Goal: Task Accomplishment & Management: Manage account settings

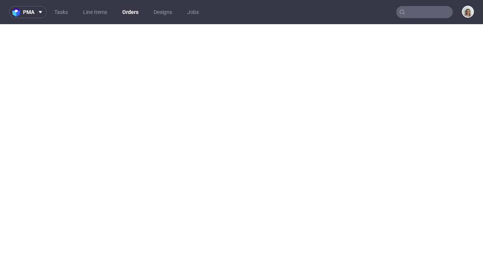
click at [34, 14] on span at bounding box center [38, 12] width 9 height 6
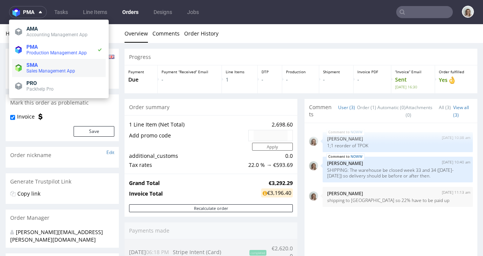
click at [46, 68] on span "Sales Management App" at bounding box center [50, 70] width 49 height 5
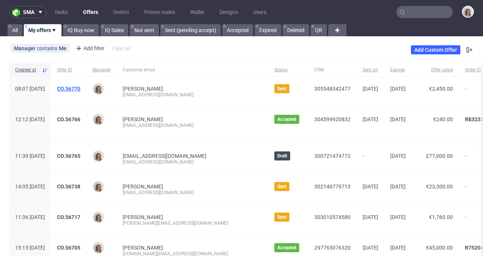
click at [80, 88] on link "CO.56770" at bounding box center [68, 89] width 23 height 6
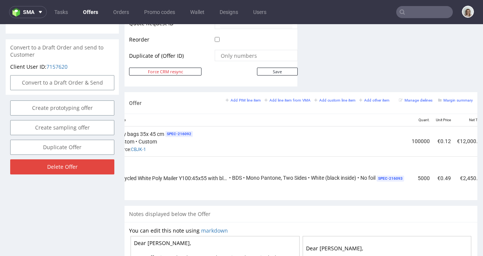
scroll to position [0, 236]
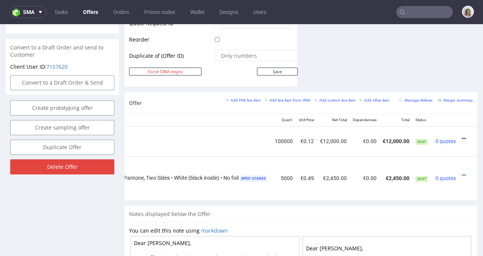
click at [462, 136] on icon at bounding box center [464, 138] width 4 height 5
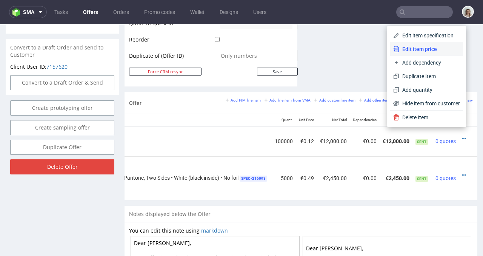
click at [419, 45] on li "Edit item price" at bounding box center [426, 49] width 73 height 14
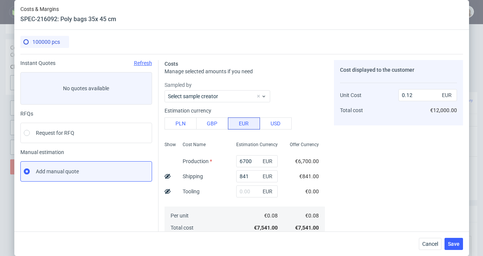
scroll to position [111, 0]
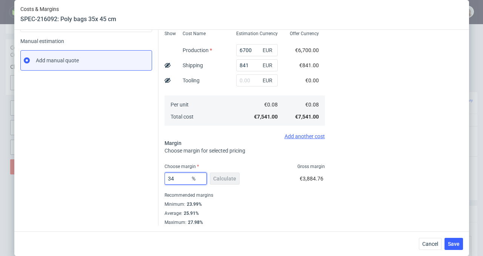
click at [178, 179] on input "34" at bounding box center [186, 179] width 42 height 12
type input "3"
type input "0.08"
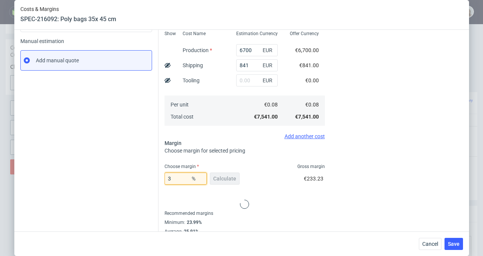
type input "33"
type input "0.11"
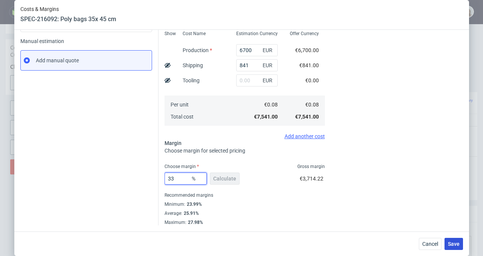
type input "33"
click at [449, 245] on button "Save" at bounding box center [454, 244] width 18 height 12
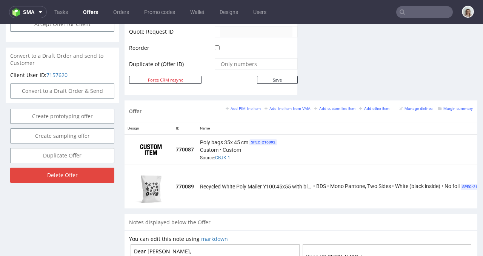
scroll to position [0, 0]
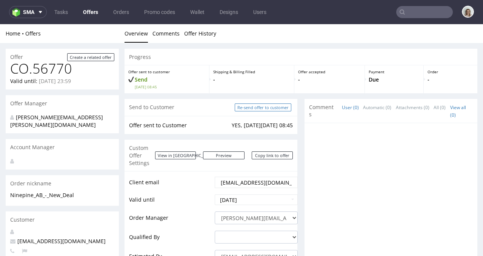
click at [274, 108] on input "Re-send offer to customer" at bounding box center [263, 107] width 57 height 8
type input "In progress..."
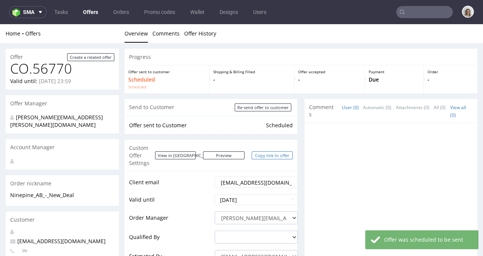
click at [273, 152] on link "Copy link to offer" at bounding box center [273, 155] width 42 height 8
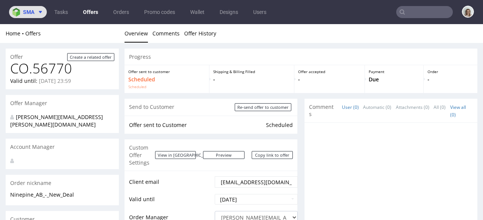
click at [26, 15] on button "sma" at bounding box center [28, 12] width 38 height 12
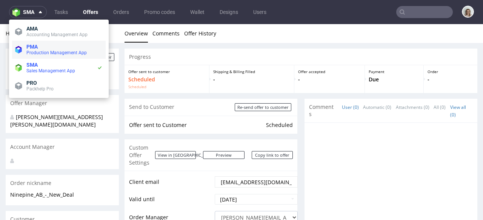
click at [50, 52] on span "Production Management App" at bounding box center [56, 52] width 60 height 5
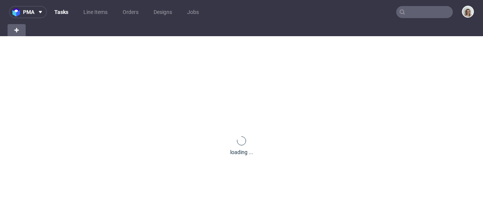
click at [409, 15] on input "text" at bounding box center [424, 12] width 57 height 12
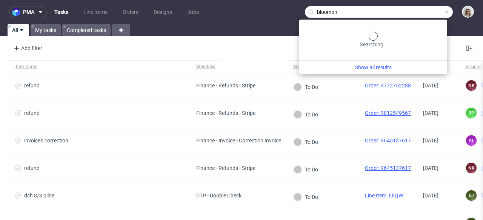
type input "bloomon"
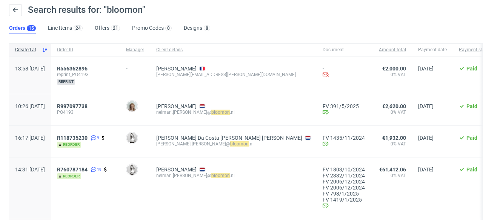
scroll to position [43, 0]
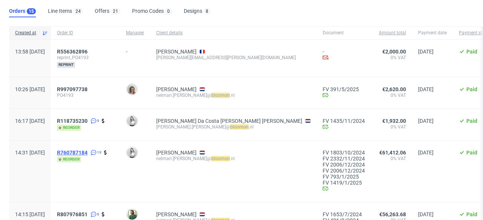
click at [88, 154] on span "R760787184" at bounding box center [72, 153] width 31 height 6
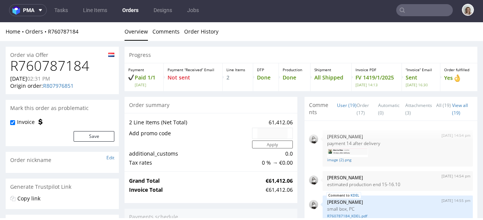
scroll to position [396, 0]
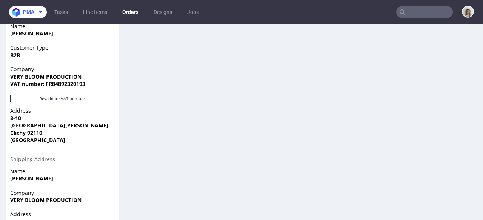
scroll to position [516, 0]
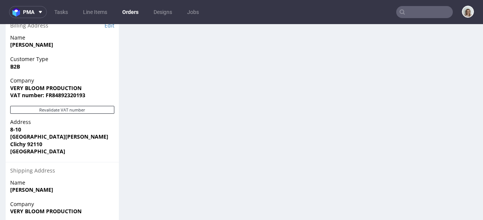
click at [419, 13] on input "text" at bounding box center [424, 12] width 57 height 12
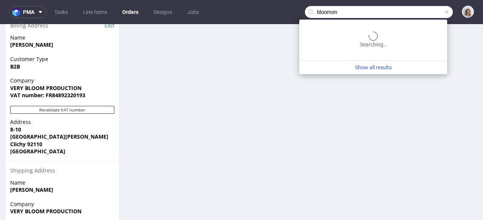
type input "bloomon"
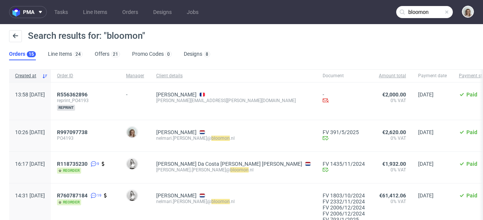
scroll to position [48, 0]
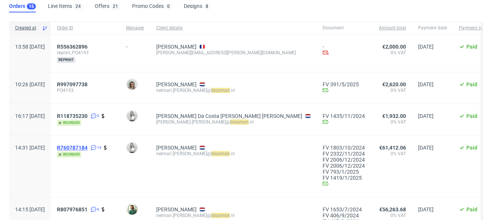
click at [88, 150] on span "R760787184" at bounding box center [72, 148] width 31 height 6
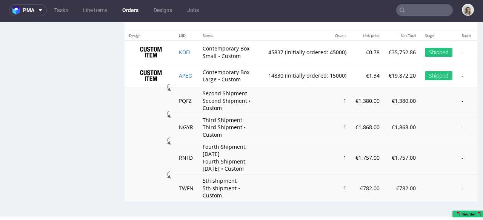
scroll to position [778, 0]
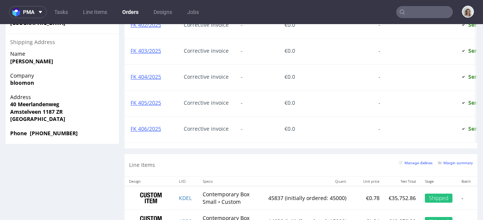
scroll to position [778, 0]
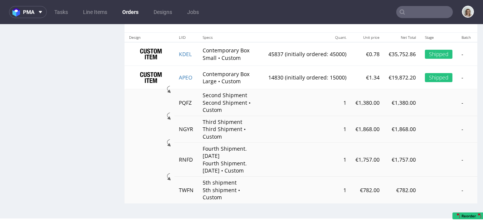
click at [433, 14] on input "text" at bounding box center [424, 12] width 57 height 12
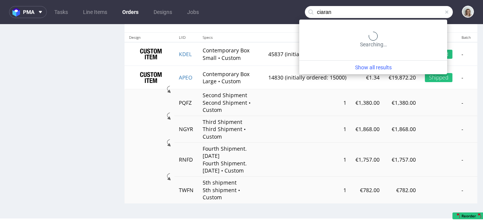
type input "ciaran"
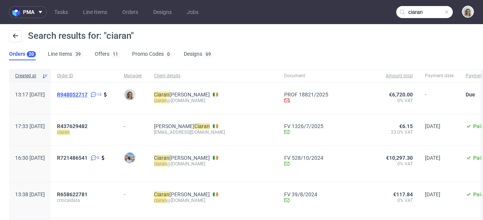
click at [88, 93] on span "R948052717" at bounding box center [72, 95] width 31 height 6
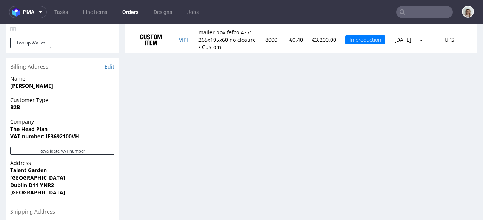
scroll to position [550, 0]
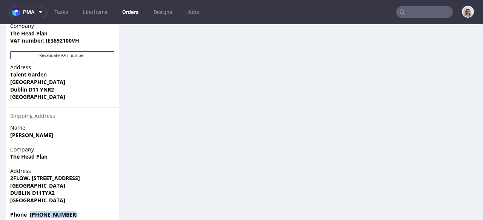
drag, startPoint x: 80, startPoint y: 200, endPoint x: 30, endPoint y: 202, distance: 50.2
click at [30, 211] on span "Phone +353879873680" at bounding box center [62, 215] width 104 height 8
copy strong "+353879873680"
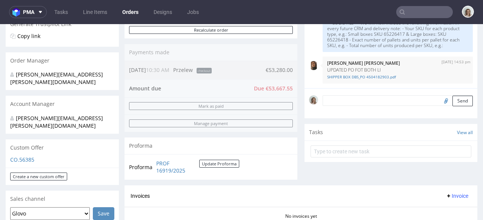
scroll to position [364, 0]
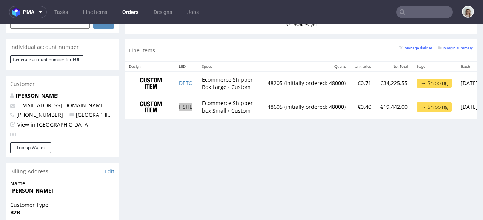
click at [420, 15] on input "text" at bounding box center [424, 12] width 57 height 12
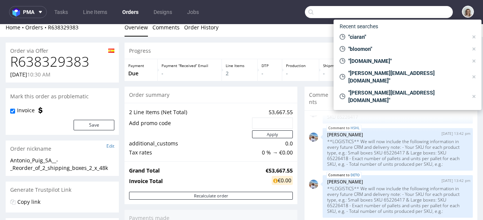
scroll to position [0, 0]
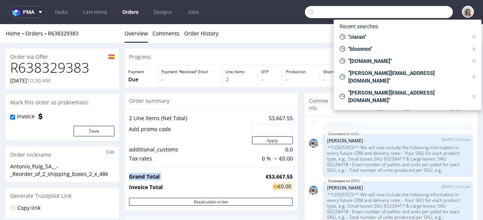
drag, startPoint x: 257, startPoint y: 176, endPoint x: 288, endPoint y: 174, distance: 30.2
click at [288, 174] on div "Grand Total €53,667.55 Invoice Total €0.00" at bounding box center [211, 183] width 173 height 31
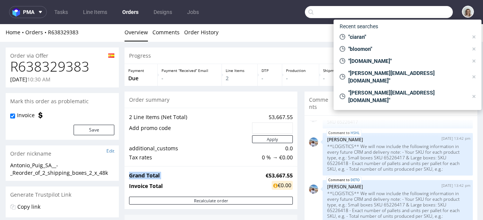
scroll to position [2, 0]
click at [287, 174] on div "Grand Total €53,667.55 Invoice Total €0.00" at bounding box center [211, 181] width 173 height 31
click at [364, 14] on input "text" at bounding box center [379, 12] width 148 height 12
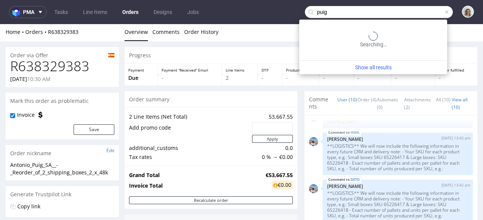
type input "puig"
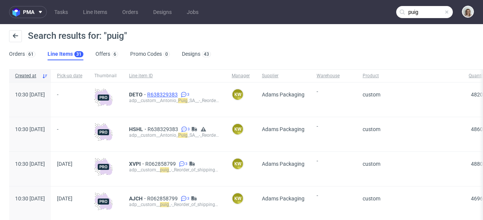
click at [179, 94] on span "R638329383" at bounding box center [163, 95] width 32 height 6
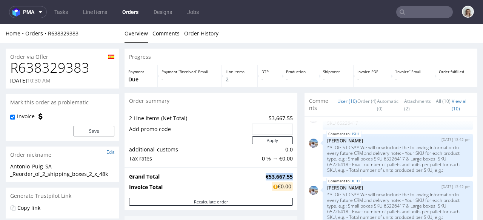
drag, startPoint x: 264, startPoint y: 176, endPoint x: 286, endPoint y: 177, distance: 22.3
click at [286, 177] on tr "Grand Total €53,667.55" at bounding box center [211, 177] width 164 height 9
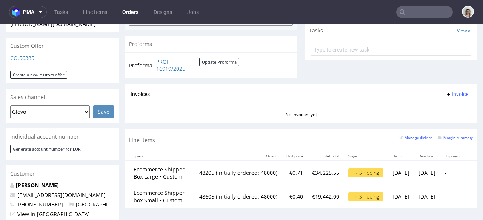
scroll to position [0, 88]
type input "puig"
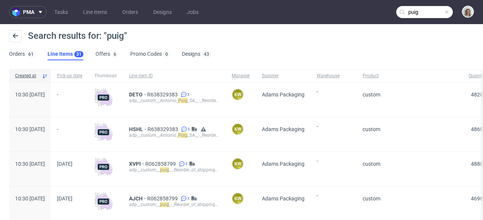
click at [72, 164] on span "13/06/2025" at bounding box center [64, 164] width 15 height 6
click at [177, 163] on span "R062858799" at bounding box center [161, 164] width 32 height 6
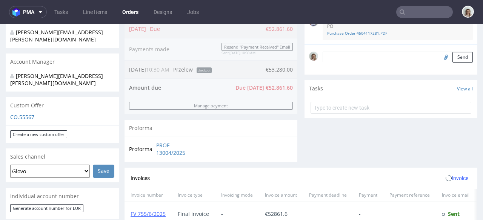
scroll to position [223, 0]
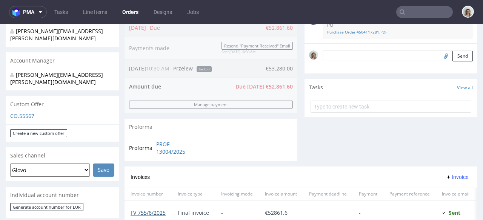
click at [150, 213] on link "FV 755/6/2025" at bounding box center [148, 213] width 35 height 7
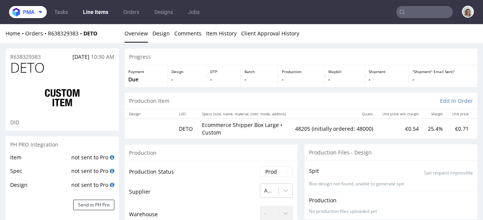
scroll to position [193, 0]
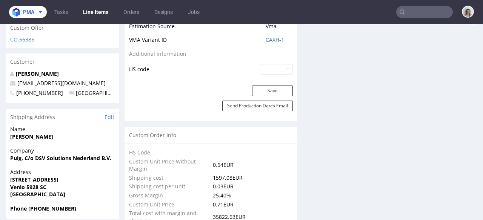
type input "48205"
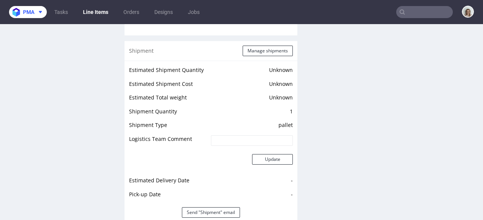
scroll to position [1082, 0]
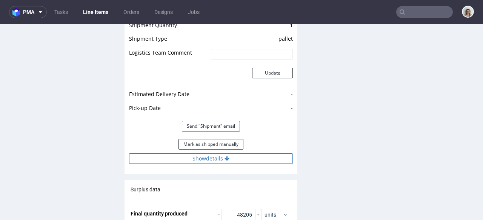
click at [245, 156] on button "Show details" at bounding box center [211, 159] width 164 height 11
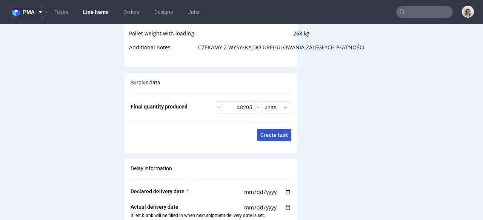
scroll to position [1295, 0]
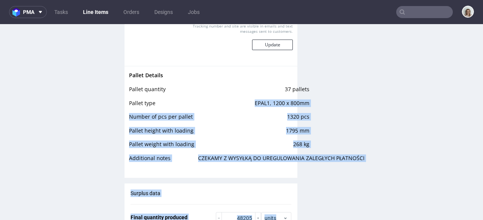
drag, startPoint x: 253, startPoint y: 102, endPoint x: 299, endPoint y: 103, distance: 46.8
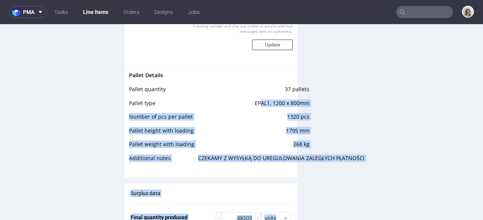
drag, startPoint x: 308, startPoint y: 104, endPoint x: 257, endPoint y: 104, distance: 51.0
click at [257, 104] on td "EPAL1, 1200 x 800mm" at bounding box center [252, 106] width 113 height 14
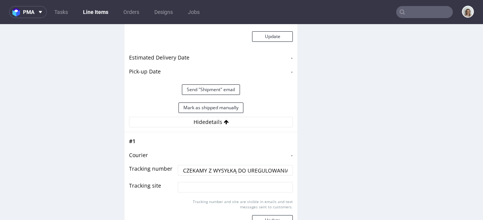
drag, startPoint x: 252, startPoint y: 100, endPoint x: 262, endPoint y: 100, distance: 9.4
click at [262, 100] on div "Mark as shipped manually" at bounding box center [211, 108] width 164 height 18
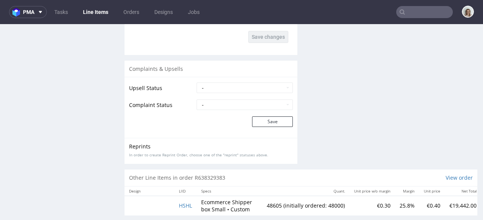
scroll to position [1705, 0]
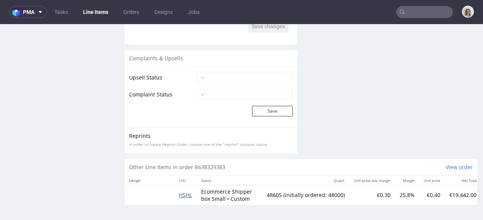
click at [186, 192] on span "HSHL" at bounding box center [185, 195] width 13 height 7
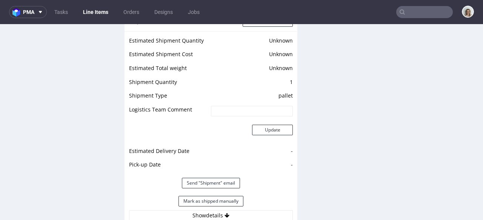
scroll to position [1148, 0]
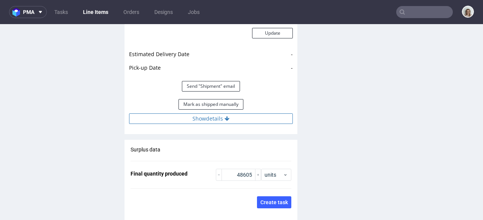
click at [219, 121] on button "Show details" at bounding box center [211, 119] width 164 height 11
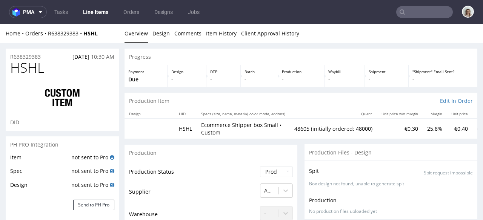
scroll to position [1144, 0]
click at [33, 11] on span "pma" at bounding box center [28, 11] width 11 height 5
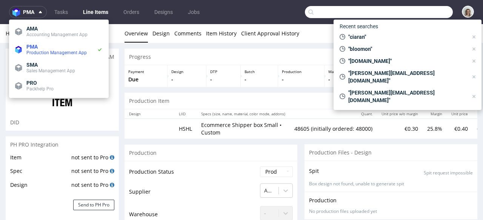
click at [408, 7] on input "text" at bounding box center [379, 12] width 148 height 12
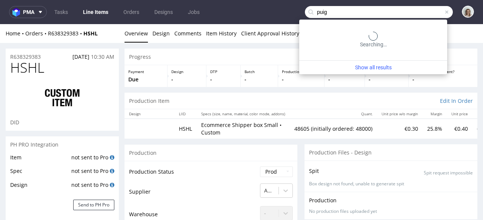
type input "puig"
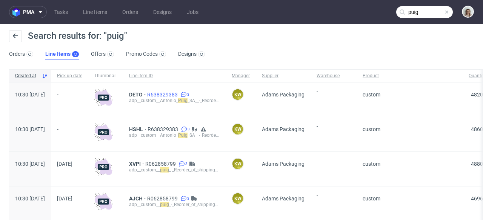
click at [179, 96] on span "R638329383" at bounding box center [163, 95] width 32 height 6
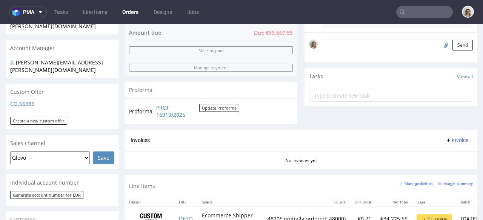
scroll to position [228, 0]
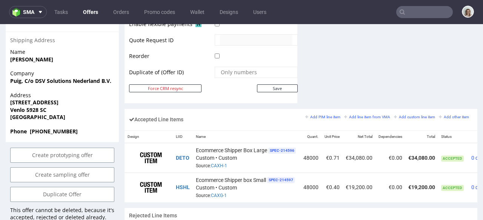
scroll to position [0, 47]
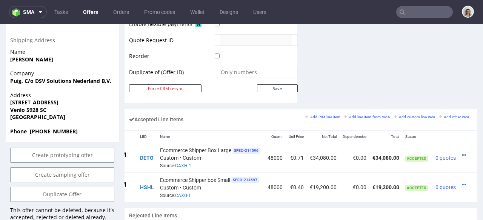
click at [462, 153] on icon at bounding box center [464, 155] width 4 height 5
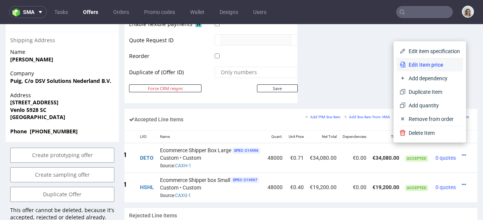
click at [425, 63] on span "Edit item price" at bounding box center [433, 65] width 54 height 8
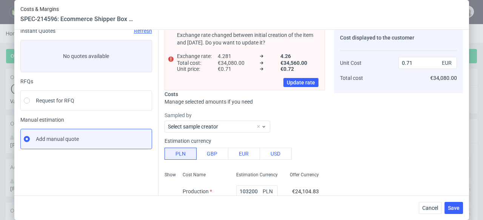
scroll to position [123, 0]
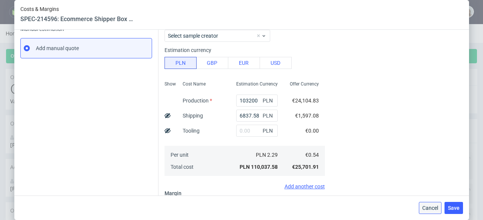
click at [436, 207] on span "Cancel" at bounding box center [430, 208] width 16 height 5
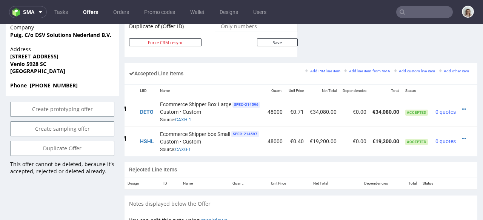
scroll to position [477, 0]
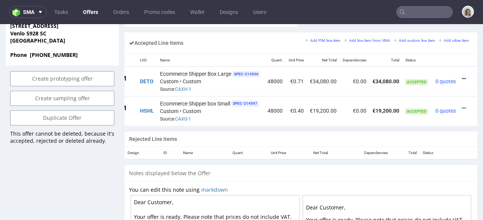
click at [462, 76] on icon at bounding box center [464, 78] width 4 height 5
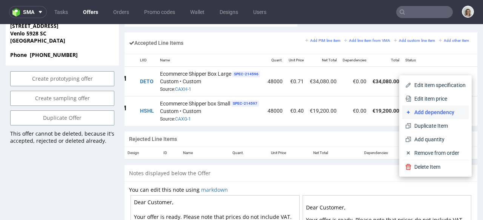
click at [421, 113] on span "Add dependency" at bounding box center [439, 113] width 54 height 8
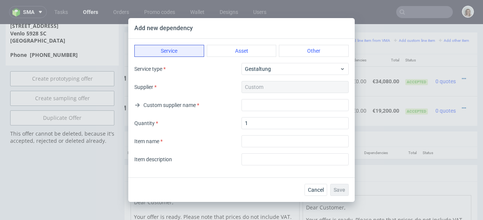
click at [271, 62] on div "Service Asset Other Service type Gestaltung Supplier Custom Custom supplier nam…" at bounding box center [241, 108] width 227 height 139
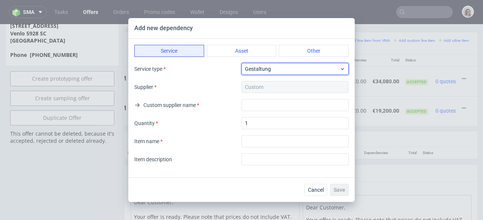
click at [271, 68] on span "Gestaltung" at bounding box center [292, 69] width 95 height 8
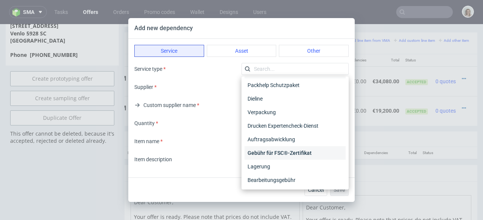
scroll to position [15, 0]
click at [259, 168] on div "Lagerung" at bounding box center [295, 167] width 101 height 14
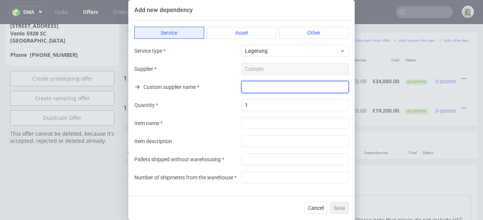
click at [268, 87] on input "text" at bounding box center [295, 87] width 107 height 12
type input "Vendor Test"
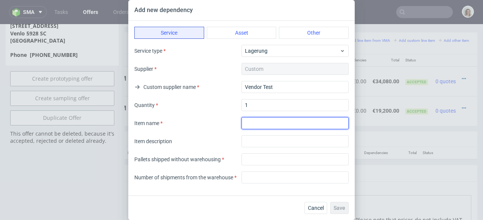
click at [264, 124] on input "textarea" at bounding box center [295, 123] width 107 height 12
type input "Warehousing"
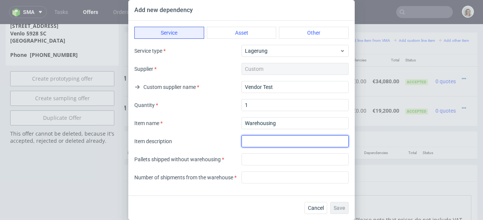
click at [290, 141] on input "text" at bounding box center [295, 142] width 107 height 12
type input "Warehousing"
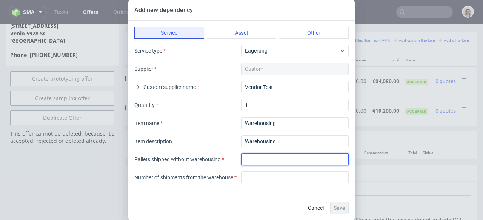
click at [273, 160] on input "number" at bounding box center [295, 160] width 107 height 12
click at [326, 208] on button "Cancel" at bounding box center [316, 208] width 23 height 12
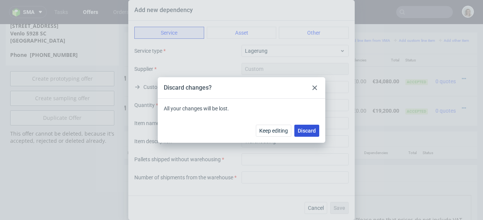
click at [311, 132] on span "Discard" at bounding box center [307, 130] width 18 height 5
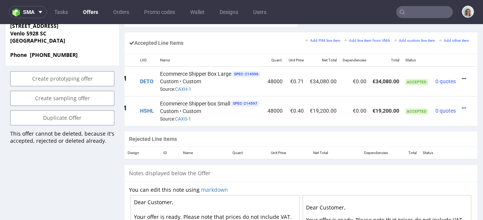
click at [462, 76] on icon at bounding box center [464, 78] width 4 height 5
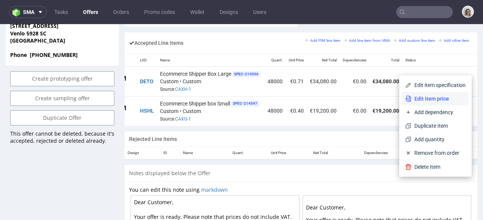
click at [429, 95] on span "Edit item price" at bounding box center [439, 99] width 54 height 8
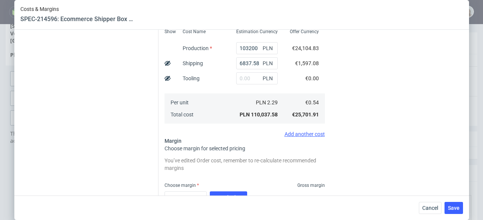
scroll to position [110, 0]
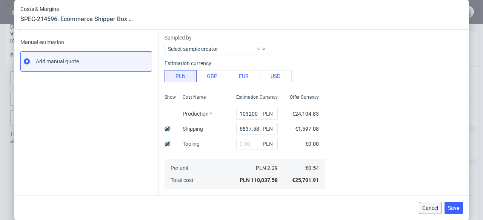
drag, startPoint x: 439, startPoint y: 210, endPoint x: 439, endPoint y: 186, distance: 24.2
click at [438, 210] on span "Cancel" at bounding box center [430, 208] width 16 height 5
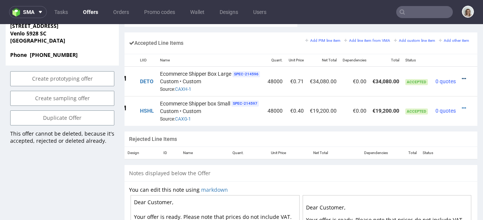
click at [462, 76] on icon at bounding box center [464, 78] width 4 height 5
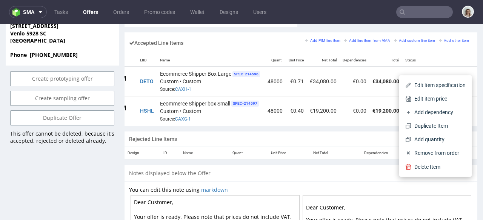
click at [424, 114] on span "Add dependency" at bounding box center [439, 113] width 54 height 8
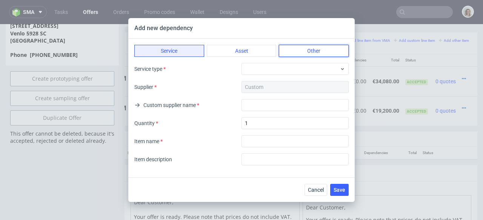
click at [311, 52] on button "Other" at bounding box center [314, 51] width 70 height 12
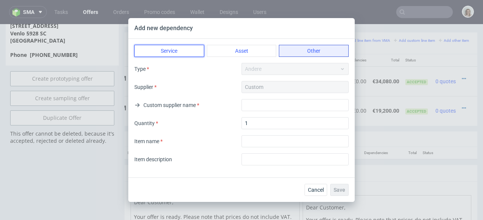
drag, startPoint x: 176, startPoint y: 53, endPoint x: 209, endPoint y: 50, distance: 33.0
click at [176, 53] on button "Service" at bounding box center [169, 51] width 70 height 12
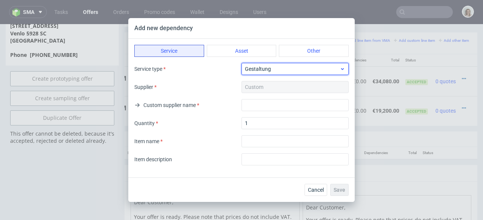
click at [257, 71] on span "Gestaltung" at bounding box center [292, 69] width 95 height 8
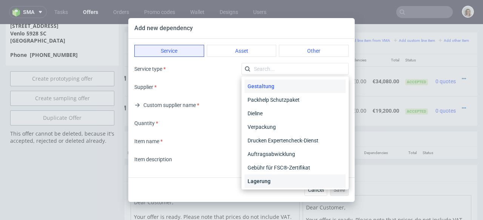
click at [263, 179] on div "Lagerung" at bounding box center [295, 182] width 101 height 14
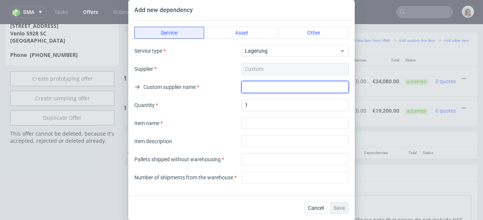
click at [263, 86] on input "text" at bounding box center [295, 87] width 107 height 12
type input "Vendor Test"
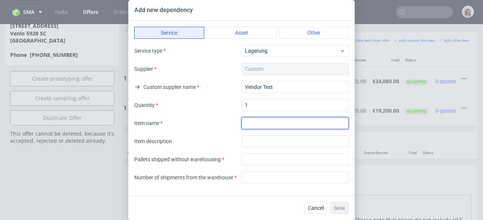
click at [267, 124] on input "textarea" at bounding box center [295, 123] width 107 height 12
type input "Warehousing"
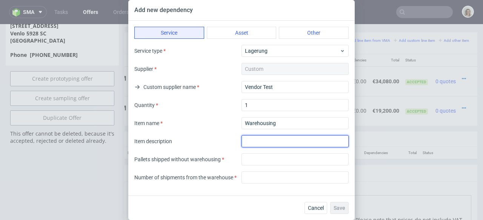
click at [279, 142] on input "text" at bounding box center [295, 142] width 107 height 12
type input "Warehousing"
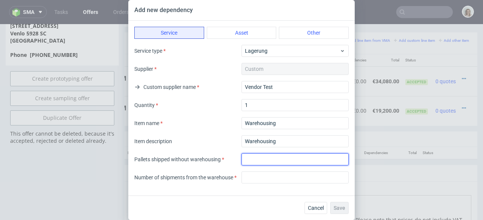
click at [288, 163] on input "number" at bounding box center [295, 160] width 107 height 12
type input "0"
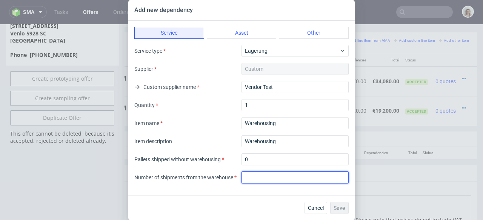
click at [291, 178] on input "number" at bounding box center [295, 178] width 107 height 12
type input "0"
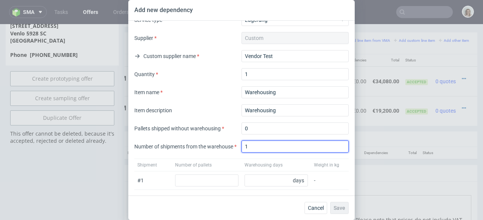
scroll to position [31, 0]
type input "1"
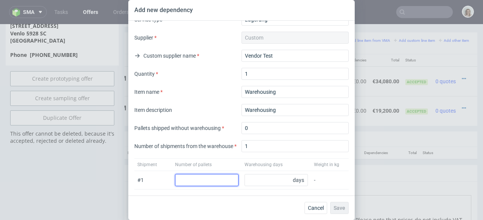
click at [207, 184] on input "number" at bounding box center [206, 180] width 63 height 12
type input "59"
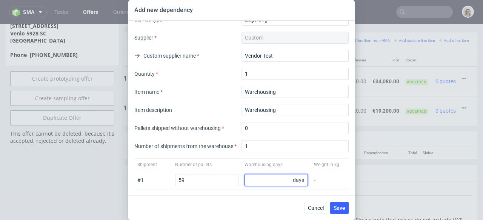
click at [262, 179] on input "number" at bounding box center [276, 180] width 63 height 12
type input "183"
click at [347, 209] on button "Save" at bounding box center [339, 208] width 18 height 12
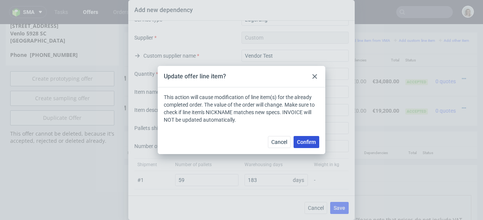
click at [308, 140] on span "Confirm" at bounding box center [306, 142] width 19 height 5
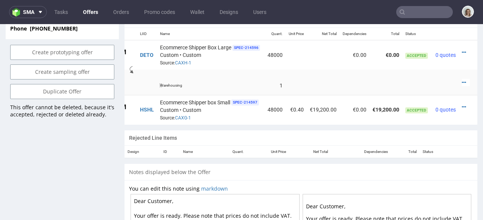
scroll to position [488, 0]
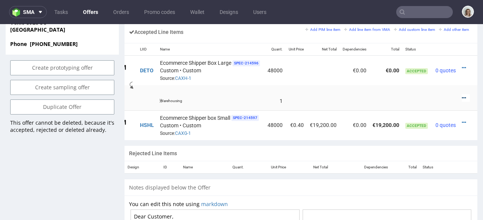
click at [462, 96] on icon at bounding box center [464, 98] width 4 height 5
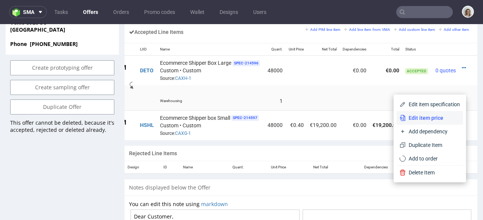
click at [418, 117] on span "Edit item price" at bounding box center [433, 118] width 54 height 8
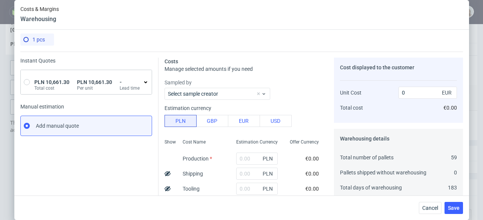
scroll to position [0, 0]
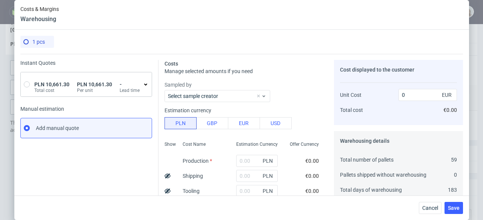
click at [103, 79] on div "PLN 10,661.30 Total cost PLN 10,661.30 Per unit - Lead time" at bounding box center [88, 85] width 110 height 18
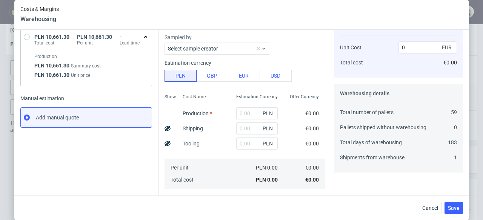
scroll to position [48, 0]
click at [244, 129] on input "text" at bounding box center [257, 128] width 42 height 12
click at [25, 38] on input "radio" at bounding box center [27, 37] width 6 height 6
radio input "true"
radio input "false"
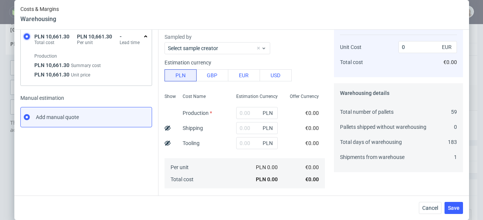
type input "10661.3"
type input "2502.42"
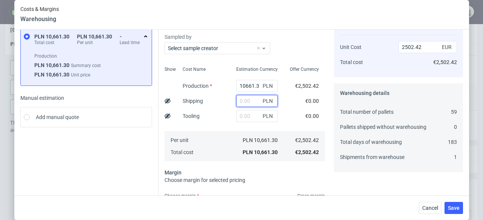
click at [241, 100] on input "text" at bounding box center [257, 101] width 42 height 12
type input "3"
type input "2503.12"
type input "3000"
type input "3206.58"
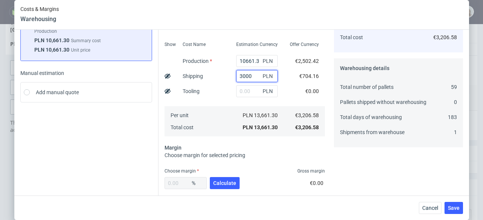
scroll to position [113, 0]
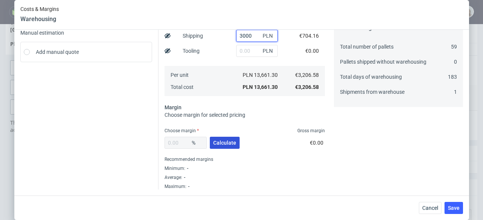
type input "3000"
click at [222, 146] on span "Calculate" at bounding box center [224, 142] width 23 height 5
type input "31.6"
type input "4687.98"
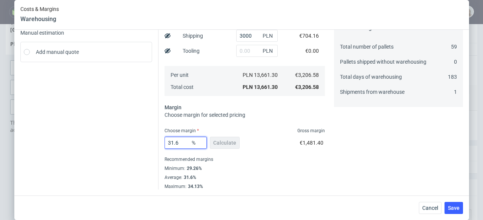
drag, startPoint x: 185, startPoint y: 143, endPoint x: 155, endPoint y: 141, distance: 29.5
click at [155, 141] on div "Instant Quotes PLN 10,661.30 Total cost PLN 10,661.30 Per unit - Lead time Prod…" at bounding box center [241, 65] width 443 height 249
type input "2"
type input "3272.02"
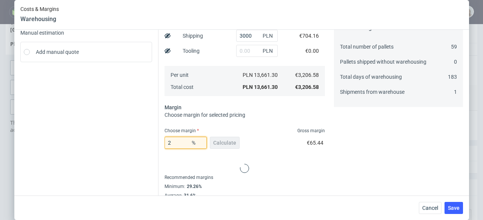
type input "25"
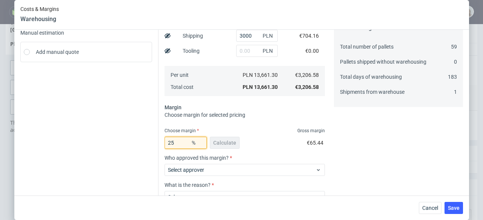
type input "4275.44"
type input "25"
click at [254, 134] on div "25 % Calculate €1,068.86" at bounding box center [245, 144] width 160 height 21
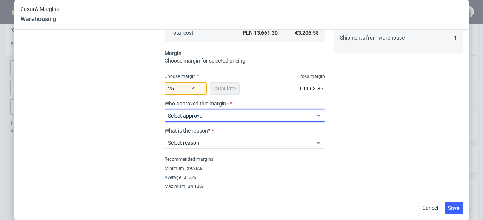
click at [227, 118] on span "Select approver" at bounding box center [242, 116] width 148 height 8
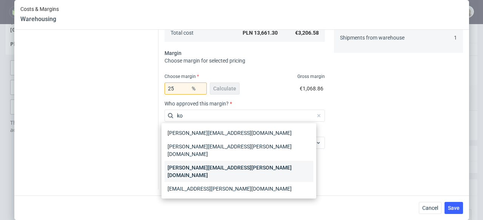
type input "ko"
click at [230, 161] on div "[PERSON_NAME][EMAIL_ADDRESS][PERSON_NAME][DOMAIN_NAME]" at bounding box center [239, 171] width 149 height 21
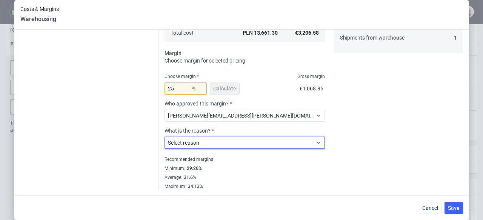
click at [230, 145] on span "Select reason" at bounding box center [242, 143] width 148 height 8
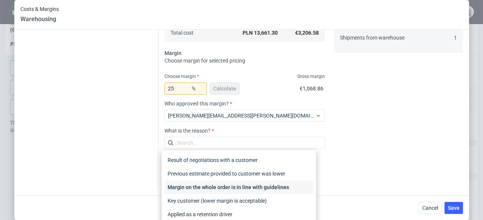
click at [265, 183] on div "Margin on the whole order is in line with guidelines" at bounding box center [239, 188] width 149 height 14
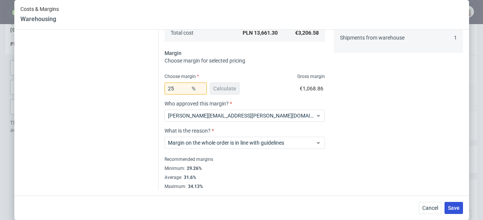
click at [459, 206] on span "Save" at bounding box center [454, 208] width 12 height 5
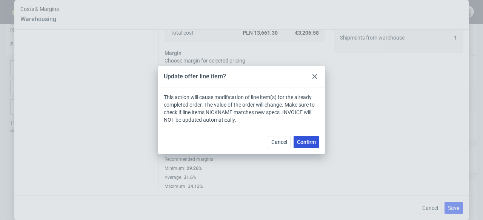
click at [300, 143] on span "Confirm" at bounding box center [306, 142] width 19 height 5
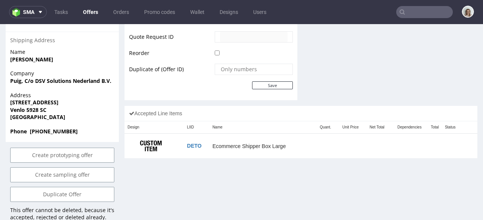
scroll to position [400, 0]
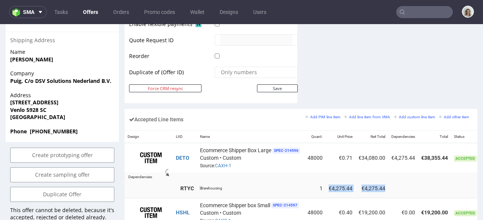
drag, startPoint x: 333, startPoint y: 180, endPoint x: 385, endPoint y: 180, distance: 52.1
click at [385, 180] on tr "RTYC Warehousing 1 €4,275.44 €4,275.44" at bounding box center [326, 188] width 402 height 19
copy tr "€4,275.44 €4,275.44"
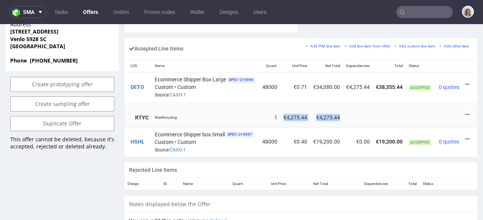
scroll to position [0, 58]
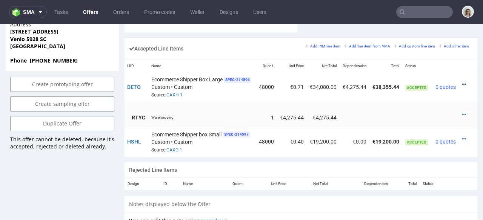
click at [462, 82] on icon at bounding box center [464, 84] width 4 height 5
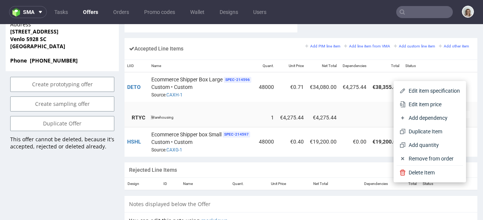
click at [417, 105] on span "Edit item price" at bounding box center [433, 105] width 54 height 8
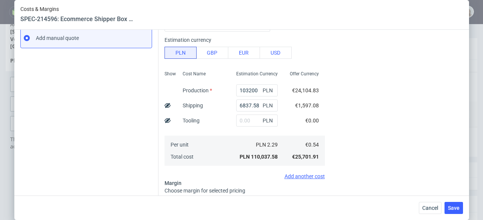
scroll to position [137, 0]
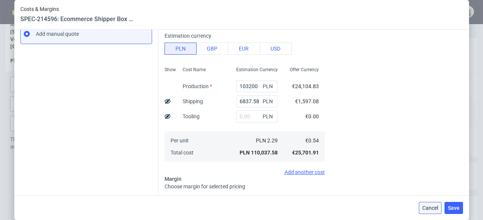
click at [431, 211] on button "Cancel" at bounding box center [430, 208] width 23 height 12
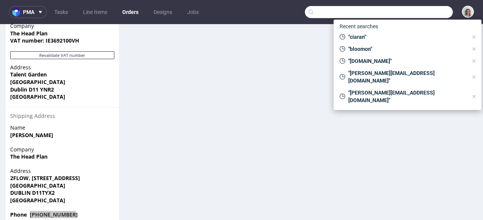
scroll to position [249, 0]
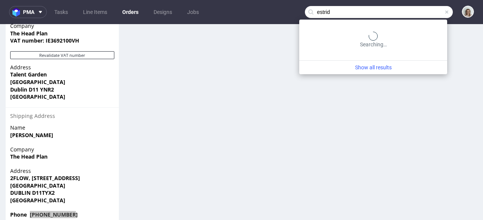
type input "estrid"
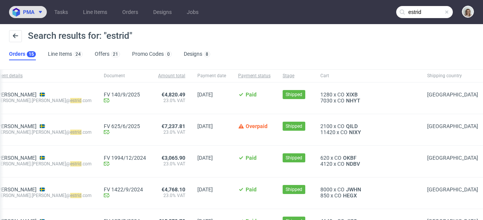
click at [30, 15] on span "pma" at bounding box center [28, 11] width 11 height 5
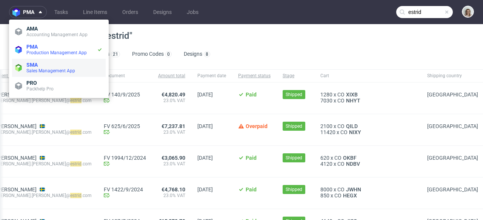
click at [40, 67] on span "SMA" at bounding box center [64, 65] width 76 height 6
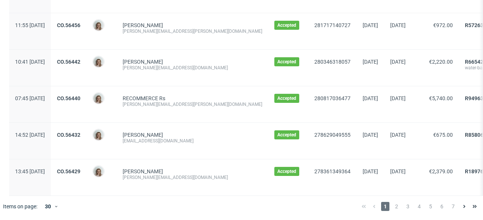
scroll to position [936, 0]
click at [404, 207] on span "3" at bounding box center [408, 206] width 8 height 9
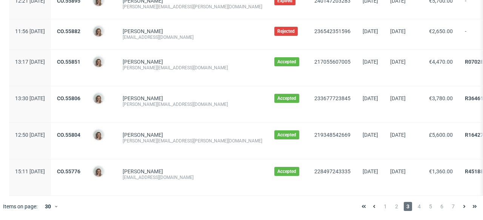
scroll to position [924, 0]
click at [415, 204] on span "4" at bounding box center [419, 206] width 8 height 9
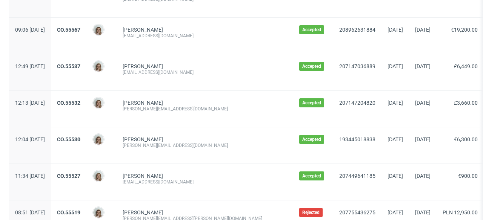
scroll to position [942, 0]
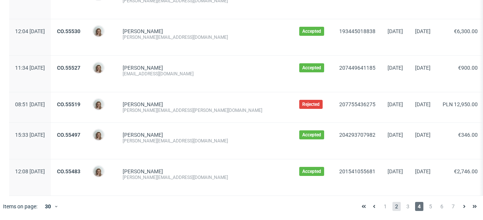
click at [393, 206] on span "2" at bounding box center [397, 206] width 8 height 9
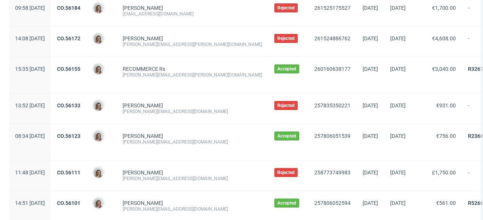
scroll to position [930, 0]
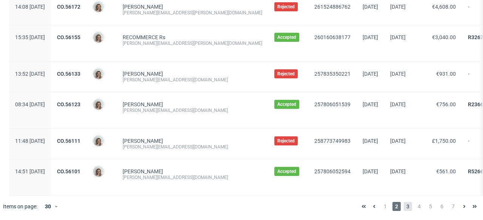
click at [404, 207] on span "3" at bounding box center [408, 206] width 8 height 9
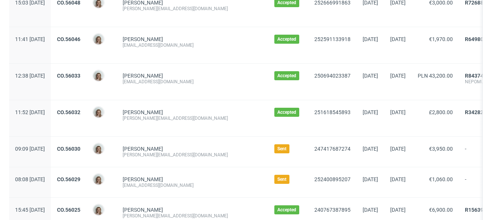
scroll to position [263, 0]
click at [80, 146] on link "CO.56030" at bounding box center [68, 149] width 23 height 6
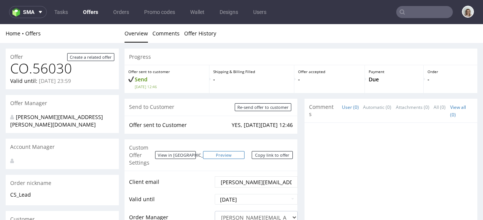
click at [235, 153] on link "Preview" at bounding box center [224, 155] width 42 height 8
click at [419, 13] on input "text" at bounding box center [424, 12] width 57 height 12
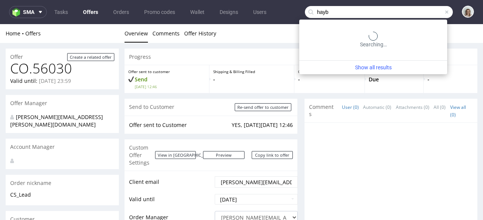
type input "hayb"
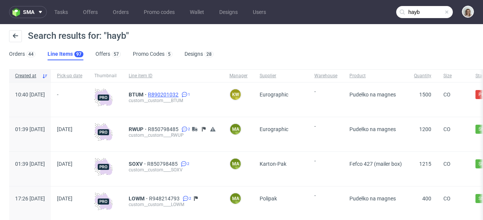
click at [180, 96] on span "R890201032" at bounding box center [164, 95] width 32 height 6
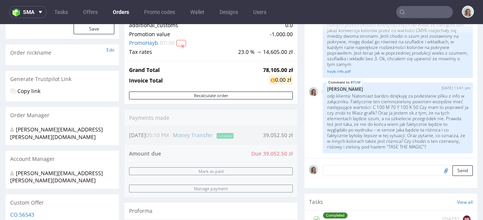
scroll to position [256, 0]
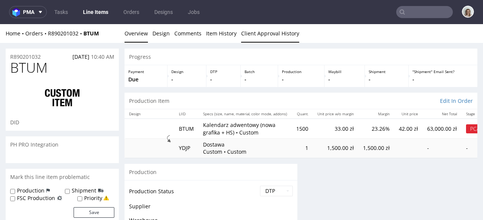
click at [277, 32] on link "Client Approval History" at bounding box center [270, 33] width 58 height 18
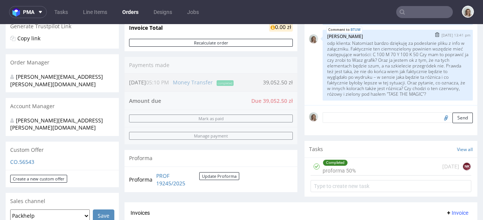
scroll to position [505, 0]
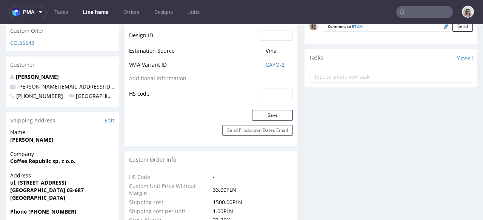
scroll to position [407, 0]
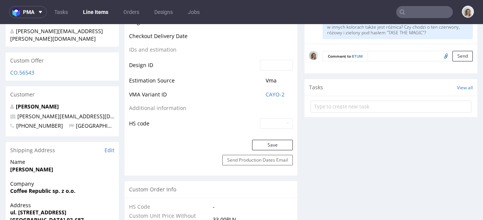
click at [379, 54] on textarea at bounding box center [420, 56] width 105 height 11
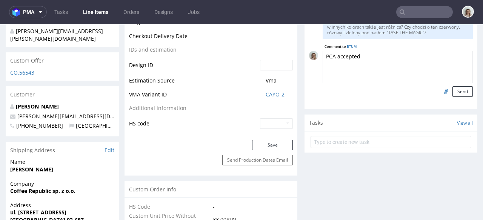
type textarea "PCA accepted"
click at [458, 97] on div "Comment to BTUM PCA accepted Send" at bounding box center [391, 76] width 173 height 65
click at [457, 94] on button "Send" at bounding box center [463, 91] width 20 height 11
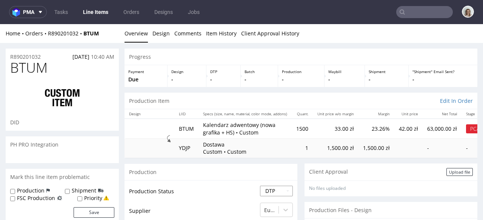
scroll to position [537, 0]
click at [264, 191] on select "Waiting for Artwork Waiting for Diecut Waiting for Mockup Waiting for DTP Waiti…" at bounding box center [276, 191] width 33 height 11
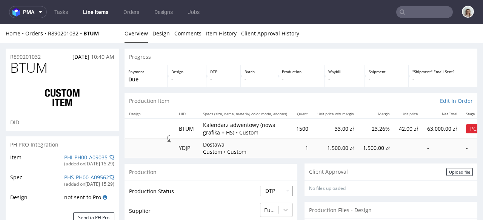
select select "back_for_dtp"
click at [260, 186] on select "Waiting for Artwork Waiting for Diecut Waiting for Mockup Waiting for DTP Waiti…" at bounding box center [276, 191] width 33 height 11
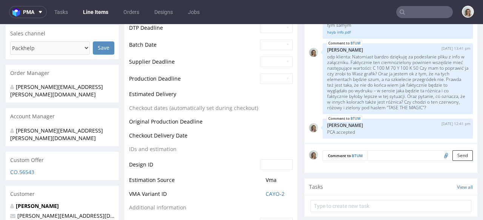
scroll to position [373, 0]
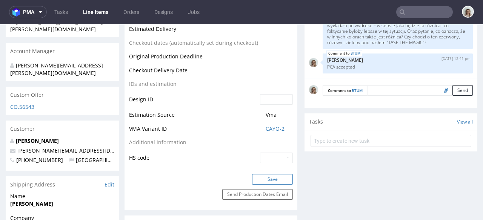
click at [273, 182] on button "Save" at bounding box center [272, 179] width 41 height 11
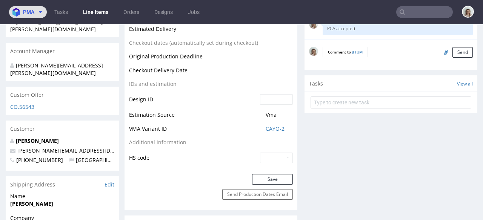
click at [18, 11] on img at bounding box center [17, 12] width 11 height 9
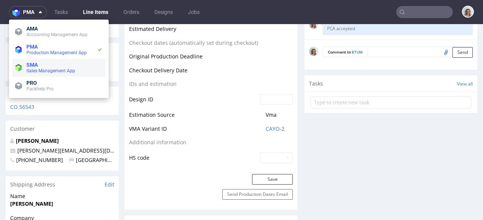
click at [36, 67] on span "SMA" at bounding box center [31, 65] width 11 height 6
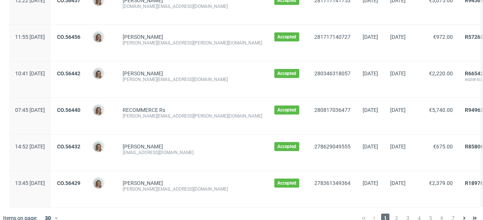
scroll to position [936, 0]
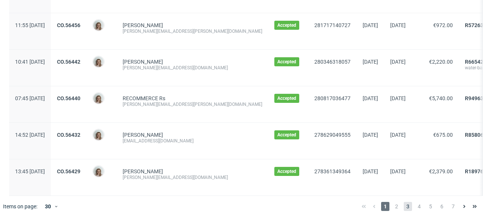
click at [404, 207] on span "3" at bounding box center [408, 206] width 8 height 9
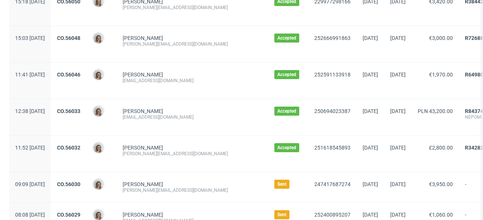
scroll to position [348, 0]
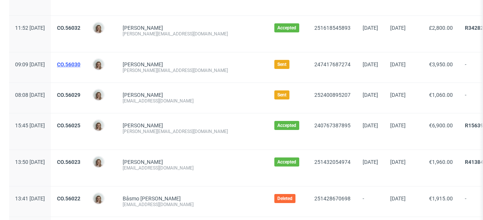
click at [80, 66] on link "CO.56030" at bounding box center [68, 65] width 23 height 6
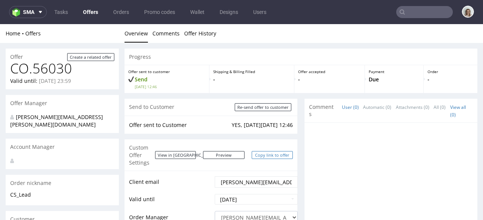
click at [279, 151] on link "Copy link to offer" at bounding box center [273, 155] width 42 height 8
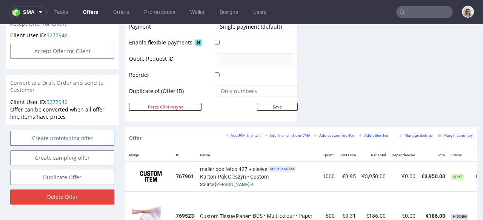
scroll to position [299, 0]
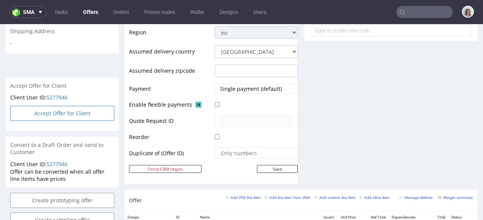
click at [60, 106] on button "Accept Offer for Client" at bounding box center [62, 113] width 104 height 15
select select "166"
select select "2380"
select select "b2b"
select select "166"
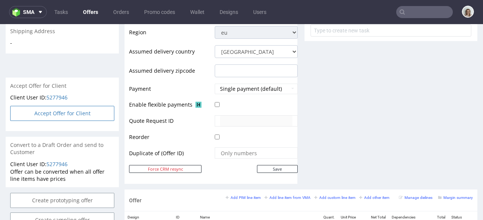
select select "2380"
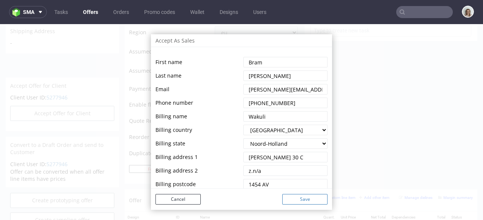
click at [287, 197] on button "Save" at bounding box center [304, 199] width 45 height 11
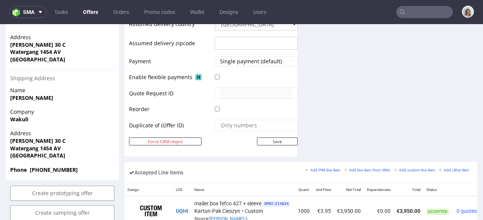
scroll to position [193, 0]
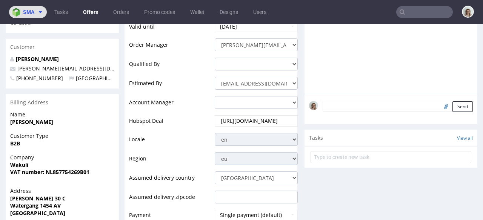
click at [33, 9] on span "sma" at bounding box center [28, 11] width 11 height 5
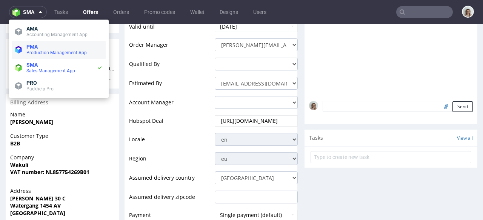
click at [40, 49] on span "PMA" at bounding box center [64, 47] width 76 height 6
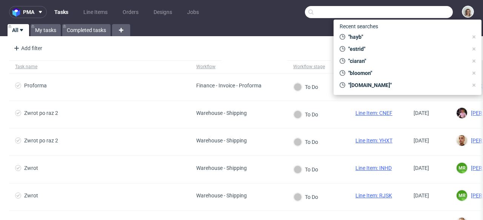
click at [420, 14] on input "text" at bounding box center [379, 12] width 148 height 12
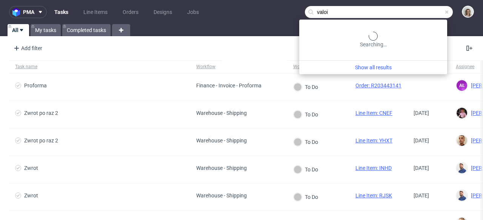
type input "valoi"
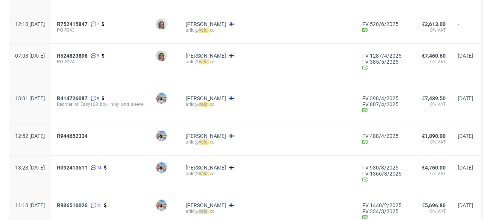
scroll to position [228, 0]
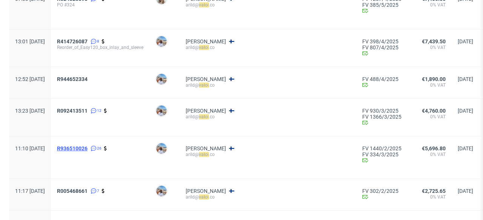
click at [88, 150] on span "R936510026" at bounding box center [72, 149] width 31 height 6
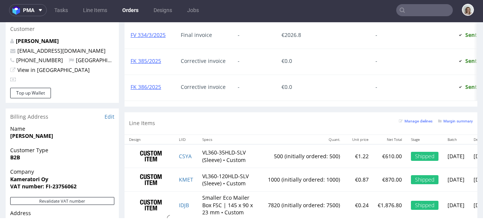
scroll to position [535, 0]
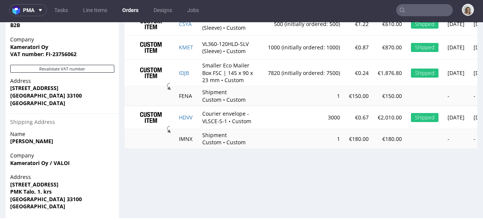
type input "valoi"
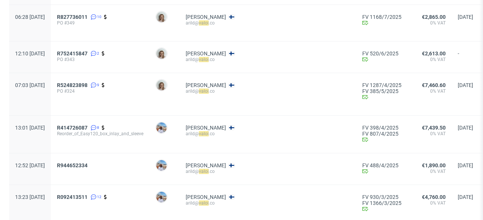
scroll to position [219, 0]
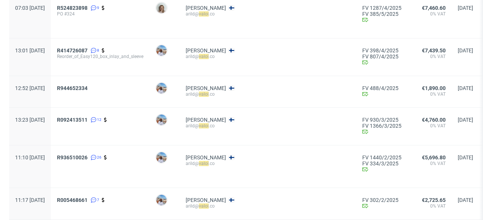
click at [101, 197] on div "R005468661 7" at bounding box center [100, 203] width 99 height 31
click at [88, 200] on span "R005468661" at bounding box center [72, 200] width 31 height 6
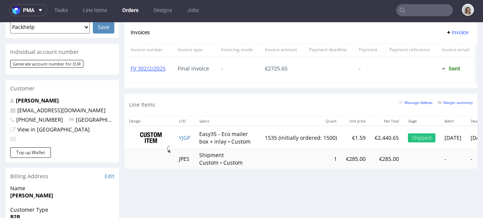
scroll to position [343, 0]
type input "valoi"
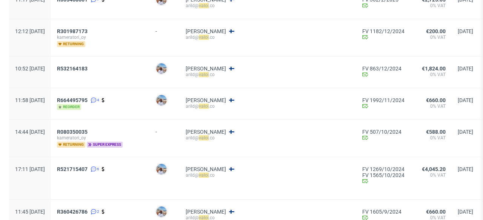
scroll to position [422, 0]
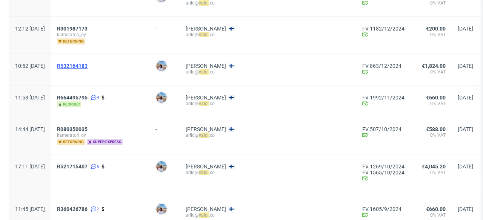
click at [88, 69] on span "R532164183" at bounding box center [72, 66] width 31 height 6
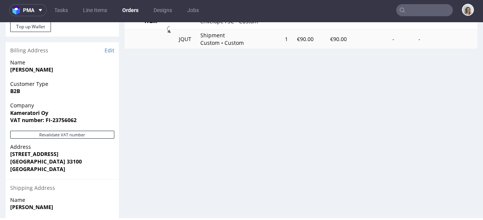
scroll to position [457, 0]
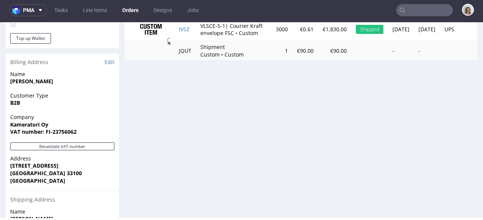
type input "valoi"
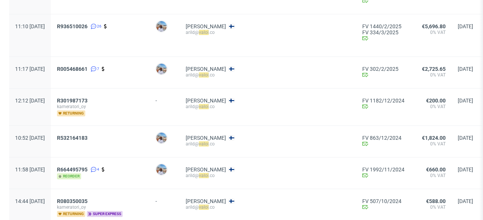
scroll to position [357, 0]
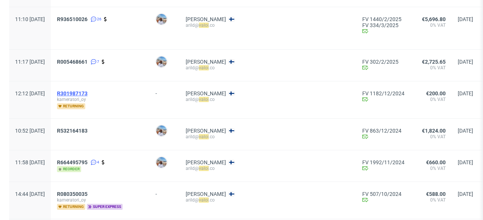
click at [88, 97] on span "R301987173" at bounding box center [72, 94] width 31 height 6
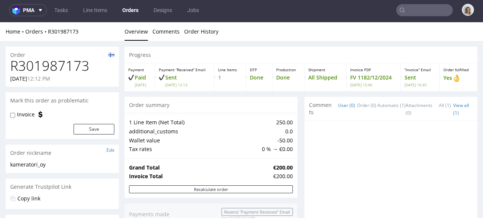
type input "valoi"
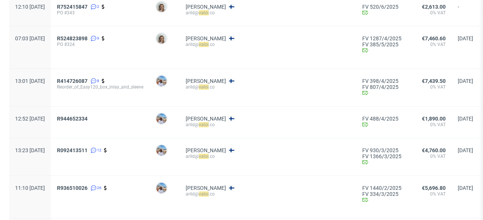
scroll to position [223, 0]
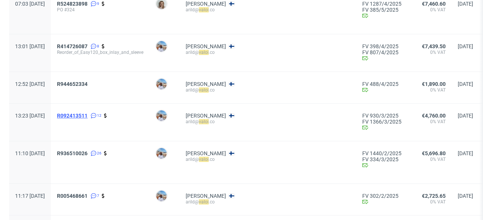
click at [88, 117] on span "R092413511" at bounding box center [72, 116] width 31 height 6
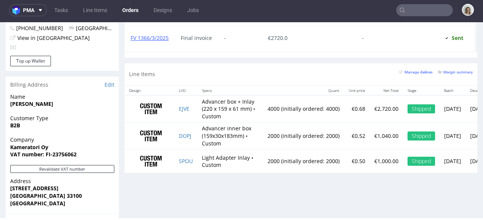
type input "valoi"
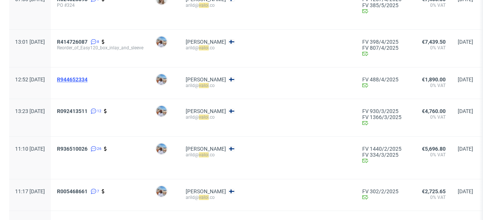
click at [88, 77] on span "R944652334" at bounding box center [72, 80] width 31 height 6
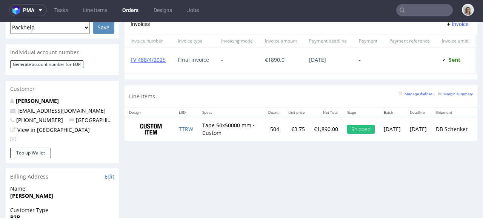
type input "valoi"
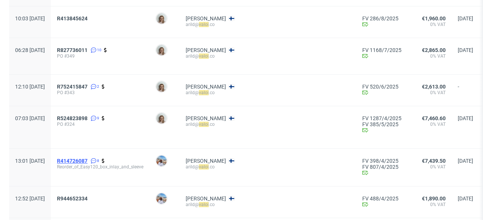
click at [88, 159] on span "R414726087" at bounding box center [72, 161] width 31 height 6
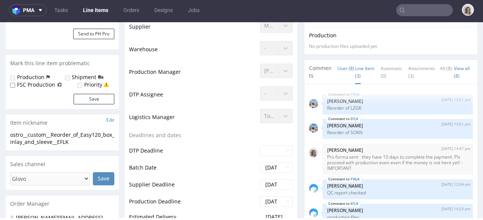
click at [355, 66] on link "Line Item (3)" at bounding box center [364, 72] width 19 height 24
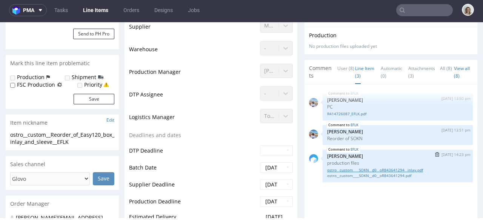
click at [364, 168] on link "ostro__custom____SOKN__d0__oR843641294__inlay.pdf" at bounding box center [397, 171] width 141 height 6
click at [368, 173] on link "ostro__custom____SOKN__d0__oR843641294.pdf" at bounding box center [397, 176] width 141 height 6
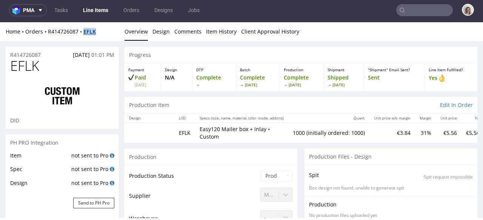
drag, startPoint x: 103, startPoint y: 30, endPoint x: 85, endPoint y: 28, distance: 17.8
click at [85, 28] on div "Home Orders R414726087 EFLK" at bounding box center [62, 32] width 113 height 8
copy strong "EFLK"
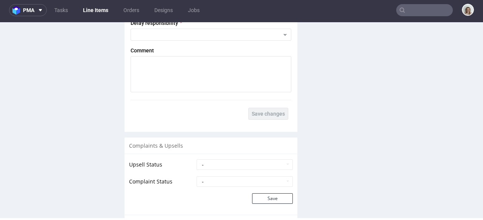
scroll to position [1531, 0]
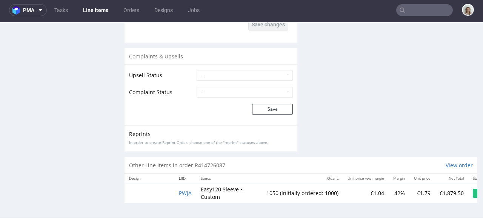
click at [194, 187] on td "PWJA" at bounding box center [185, 193] width 22 height 20
drag, startPoint x: 194, startPoint y: 187, endPoint x: 180, endPoint y: 188, distance: 14.4
click at [180, 188] on td "PWJA" at bounding box center [185, 193] width 22 height 20
copy span "PWJA"
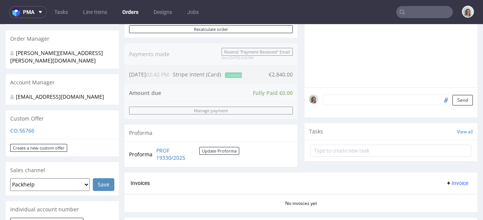
scroll to position [365, 0]
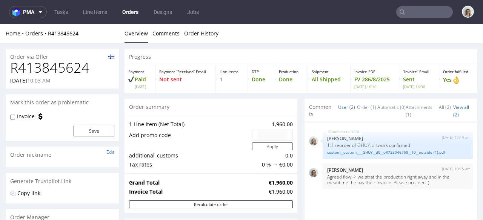
scroll to position [345, 0]
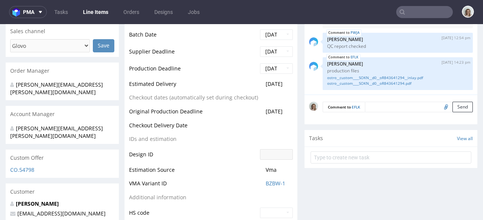
scroll to position [150, 0]
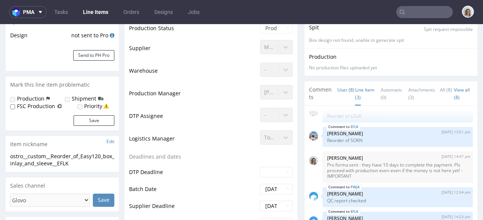
click at [355, 89] on link "Line Item (3)" at bounding box center [364, 94] width 19 height 24
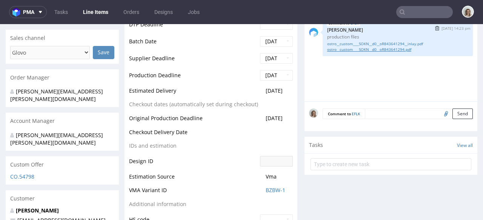
scroll to position [257, 0]
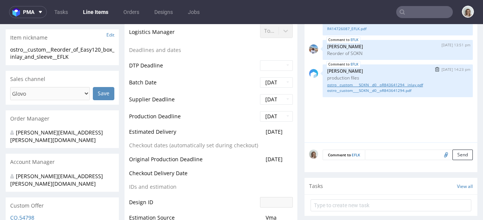
click at [351, 82] on link "ostro__custom____SOKN__d0__oR843641294__inlay.pdf" at bounding box center [397, 85] width 141 height 6
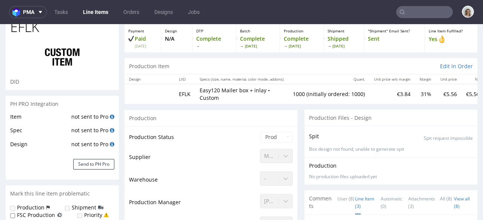
scroll to position [0, 0]
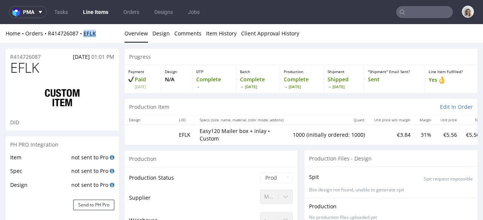
drag, startPoint x: 102, startPoint y: 34, endPoint x: 85, endPoint y: 33, distance: 17.0
click at [85, 33] on div "Home Orders R414726087 EFLK" at bounding box center [62, 34] width 113 height 8
copy strong "EFLK"
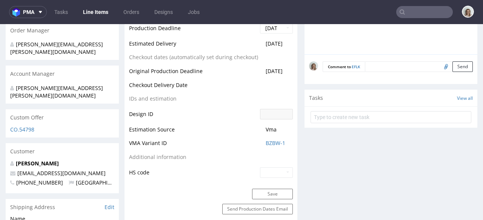
scroll to position [276, 0]
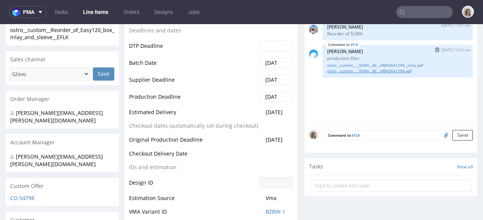
click at [383, 68] on link "ostro__custom____SOKN__d0__oR843641294.pdf" at bounding box center [397, 71] width 141 height 6
click at [381, 63] on link "ostro__custom____SOKN__d0__oR843641294__inlay.pdf" at bounding box center [397, 66] width 141 height 6
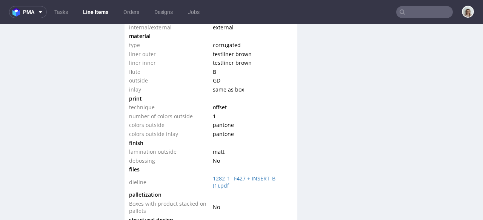
scroll to position [819, 0]
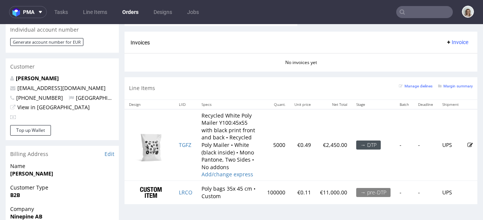
scroll to position [362, 0]
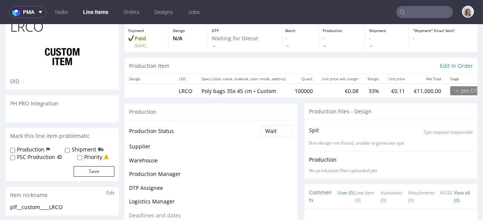
scroll to position [42, 0]
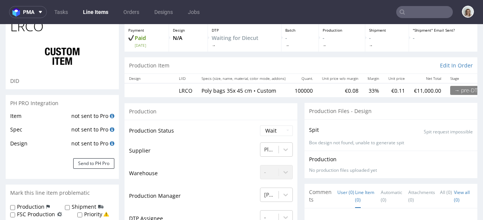
click at [355, 196] on link "Line Item (0)" at bounding box center [364, 197] width 19 height 24
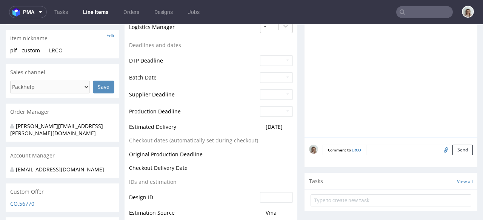
scroll to position [256, 0]
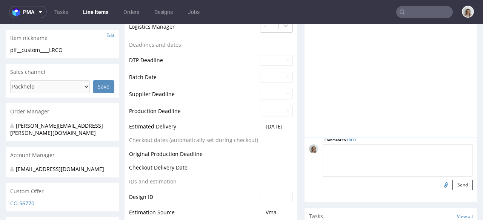
click at [370, 150] on textarea at bounding box center [398, 161] width 150 height 32
paste textarea "FKXS"
drag, startPoint x: 367, startPoint y: 149, endPoint x: 355, endPoint y: 148, distance: 12.5
click at [355, 148] on textarea "1;1 reorder of FKXS, artwork confirmed" at bounding box center [398, 161] width 150 height 32
type textarea "1;1 reorder of FKXS, artwork confirmed"
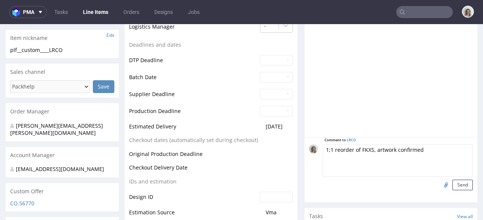
click at [440, 186] on input "file" at bounding box center [445, 185] width 11 height 10
type input "C:\fakepath\plf__custom____FKXS__d0__oR167890678 (2).pdf"
click at [453, 183] on button "Send" at bounding box center [463, 185] width 20 height 11
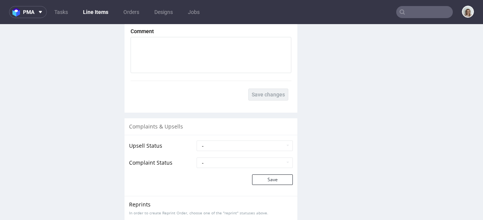
scroll to position [1460, 0]
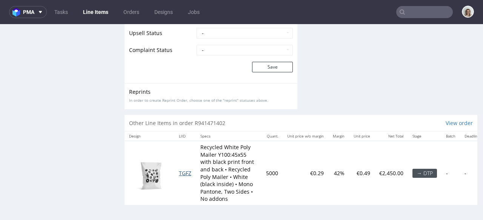
click at [185, 170] on span "TGFZ" at bounding box center [185, 173] width 12 height 7
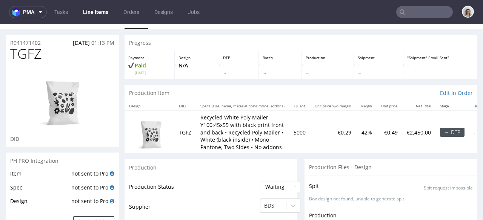
scroll to position [171, 0]
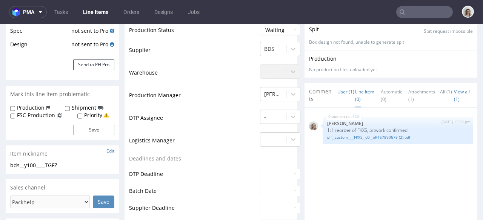
click at [355, 94] on link "Line Item (0)" at bounding box center [364, 96] width 19 height 24
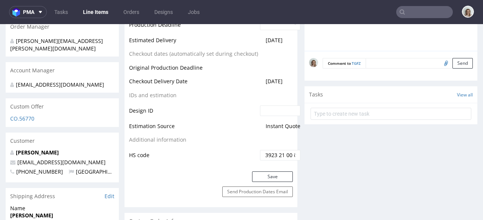
scroll to position [371, 0]
click at [371, 65] on textarea at bounding box center [419, 64] width 107 height 11
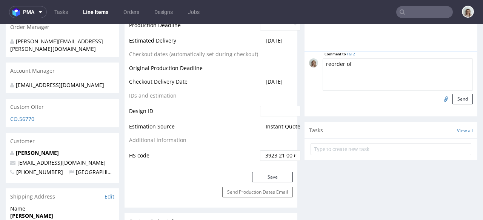
paste textarea "LOJE"
type textarea "reorder of LOJE but pls add a new design this time (adjust it to the correct si…"
click at [440, 98] on input "file" at bounding box center [445, 99] width 11 height 10
type input "C:\fakepath\plf__custom____FKXS__d0__oR167890678 (2).pdf"
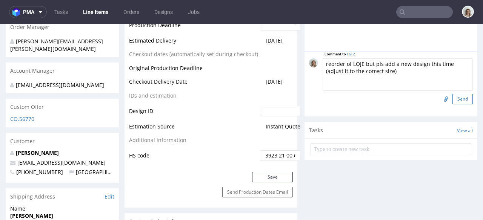
click at [453, 97] on button "Send" at bounding box center [463, 99] width 20 height 11
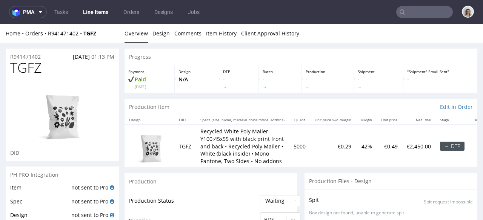
scroll to position [0, 0]
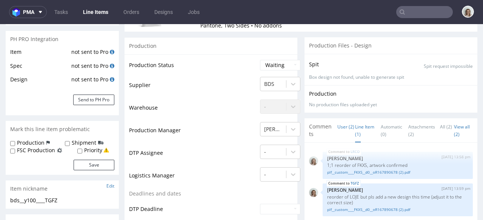
click at [358, 129] on link "Line Item (1)" at bounding box center [364, 131] width 19 height 24
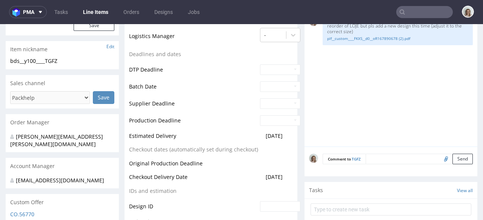
scroll to position [283, 0]
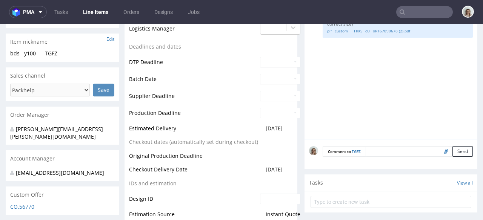
click at [380, 153] on textarea at bounding box center [419, 151] width 107 height 11
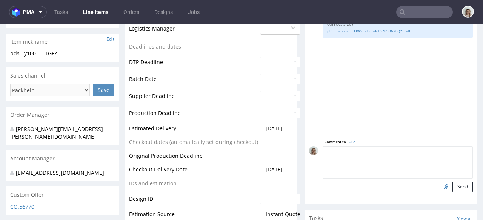
paste textarea "Order from STUDIO"
type textarea "Order from STUDIO"
drag, startPoint x: 457, startPoint y: 185, endPoint x: 430, endPoint y: 125, distance: 65.4
click at [457, 185] on button "Send" at bounding box center [463, 187] width 20 height 11
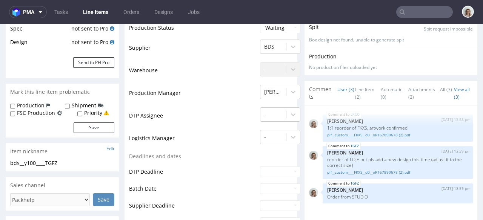
scroll to position [252, 0]
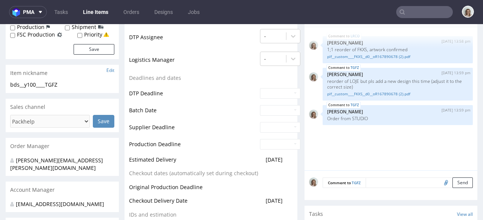
click at [376, 191] on div "Comment to TGFZ Send" at bounding box center [391, 186] width 173 height 30
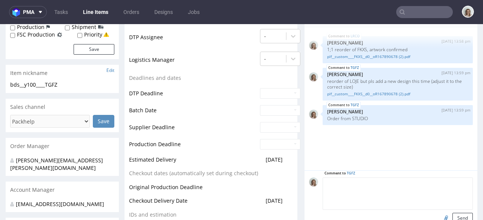
click at [373, 182] on textarea at bounding box center [398, 194] width 150 height 32
paste textarea "LDPE PCR 80% - Recycled"
type textarea "LDPE PCR 80% - Recycled"
click at [453, 217] on button "Send" at bounding box center [463, 218] width 20 height 11
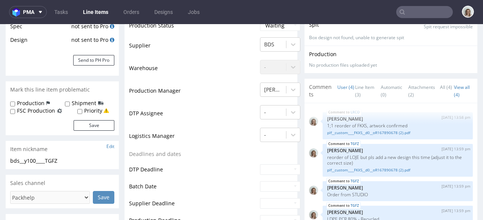
scroll to position [255, 0]
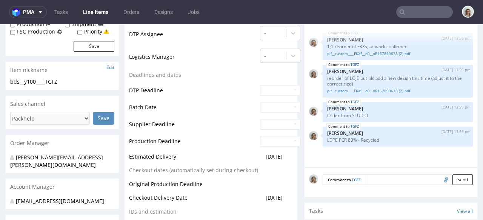
click at [373, 179] on textarea at bounding box center [419, 180] width 107 height 11
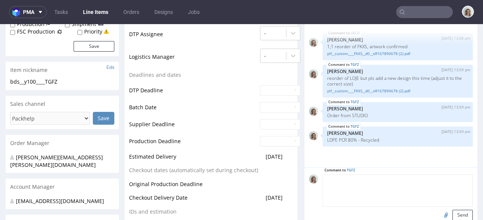
paste textarea "Paid, we are ready to proceed asap - this is an urgent order"
type textarea "Paid, we are ready to proceed asap - this is an urgent order"
click at [462, 215] on div "Comment to TGFZ Paid, we are ready to proceed asap - this is an urgent order Se…" at bounding box center [391, 200] width 173 height 65
click at [458, 214] on button "Send" at bounding box center [463, 215] width 20 height 11
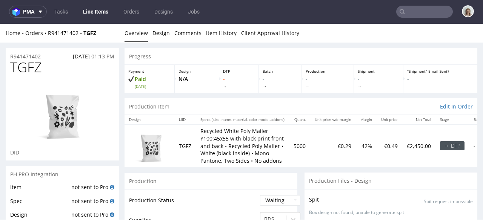
scroll to position [0, 0]
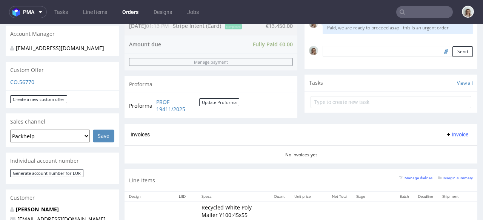
scroll to position [371, 0]
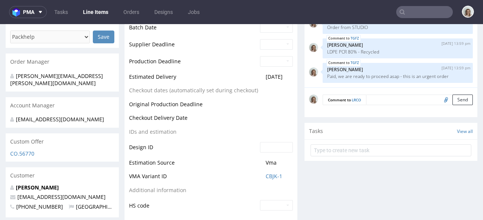
scroll to position [288, 0]
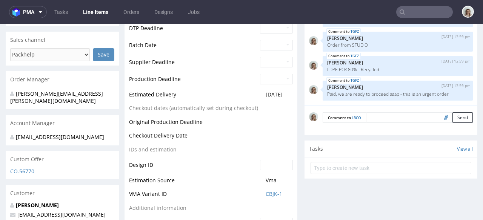
click at [378, 117] on textarea at bounding box center [419, 118] width 107 height 11
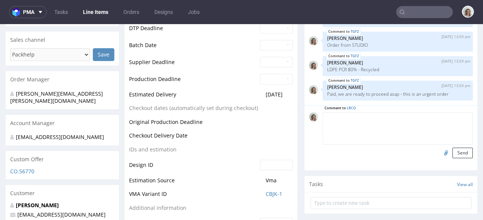
paste textarea "Paid, we are ready to proceed asap - this is an urgent order"
type textarea "Paid, we are ready to proceed asap - this is an urgent order"
click at [457, 154] on button "Send" at bounding box center [463, 153] width 20 height 11
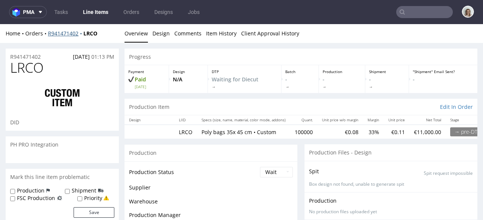
scroll to position [33, 0]
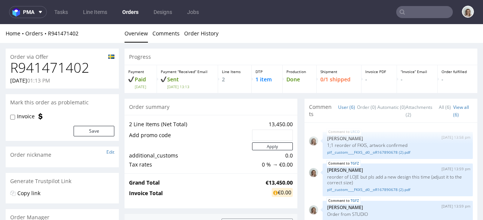
scroll to position [33, 0]
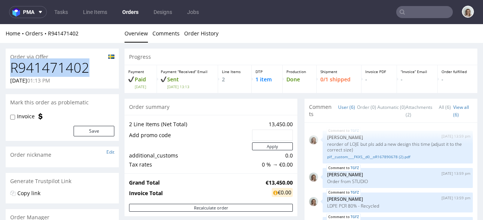
drag, startPoint x: 96, startPoint y: 67, endPoint x: 3, endPoint y: 68, distance: 92.9
copy h1 "R941471402"
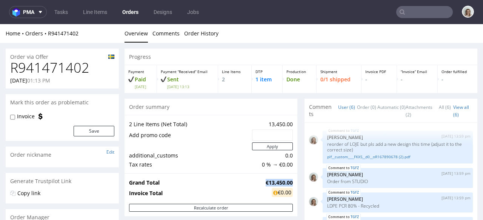
drag, startPoint x: 257, startPoint y: 183, endPoint x: 287, endPoint y: 182, distance: 29.5
click at [287, 182] on strong "€13,450.00" at bounding box center [279, 182] width 27 height 7
copy strong "€13,450.00"
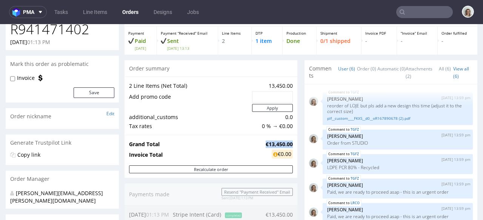
scroll to position [304, 0]
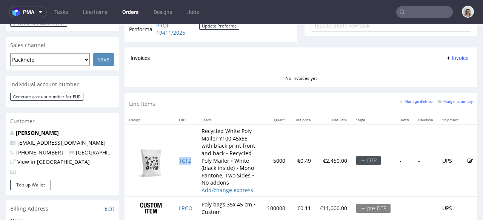
click at [193, 162] on td "TGFZ" at bounding box center [185, 161] width 23 height 72
copy link "TGFZ"
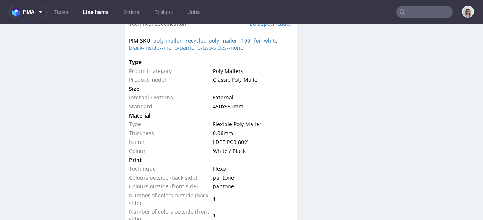
scroll to position [914, 0]
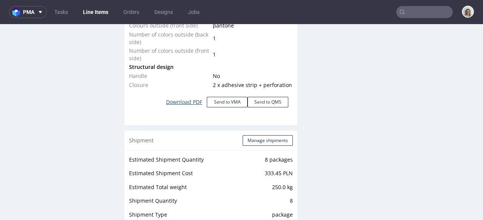
click at [181, 103] on link "Download PDF" at bounding box center [184, 102] width 45 height 17
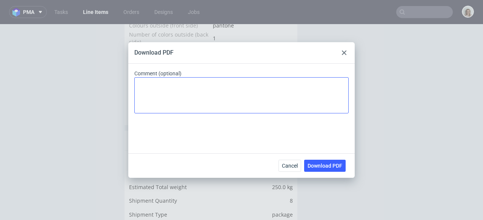
click at [324, 161] on button "Download PDF" at bounding box center [325, 166] width 42 height 12
click at [309, 45] on div "Download PDF" at bounding box center [241, 53] width 227 height 22
click at [344, 52] on use at bounding box center [344, 53] width 5 height 5
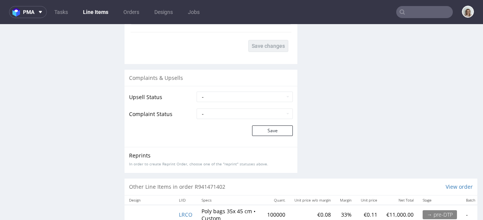
scroll to position [1427, 0]
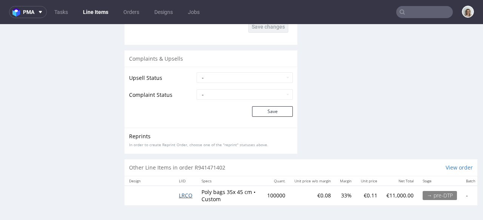
click at [186, 194] on span "LRCO" at bounding box center [186, 195] width 14 height 7
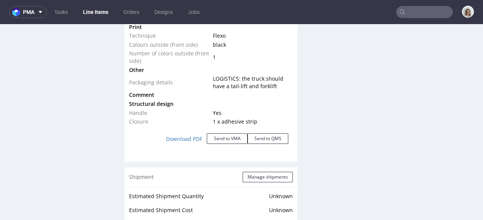
scroll to position [860, 0]
click at [179, 138] on link "Download PDF" at bounding box center [184, 138] width 45 height 17
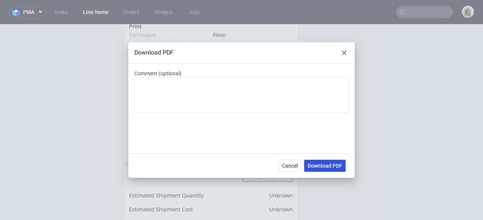
click at [324, 169] on span "Download PDF" at bounding box center [325, 165] width 35 height 5
click at [342, 54] on use at bounding box center [344, 53] width 5 height 5
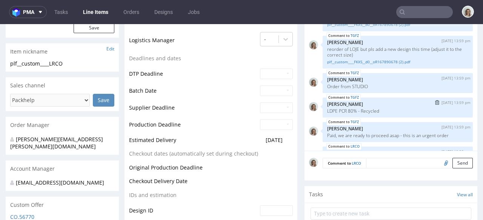
scroll to position [12, 0]
drag, startPoint x: 354, startPoint y: 48, endPoint x: 344, endPoint y: 50, distance: 10.1
click at [344, 50] on p "reorder of LOJE but pls add a new design this time (adjust it to the correct si…" at bounding box center [397, 52] width 141 height 11
copy p "LOJE"
click at [418, 11] on input "text" at bounding box center [424, 12] width 57 height 12
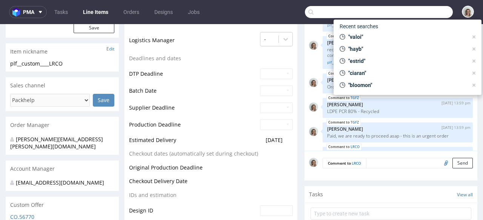
paste input "LOJE"
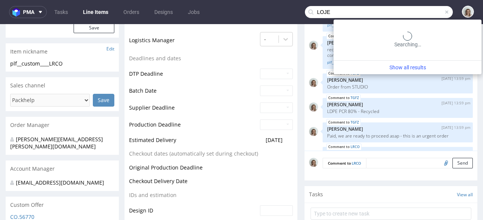
type input "LOJE"
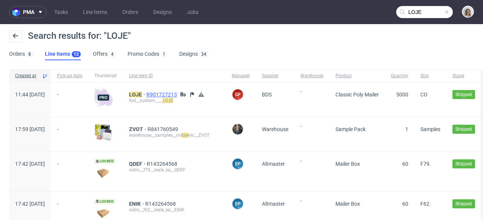
click at [179, 95] on span "R901727213" at bounding box center [162, 95] width 32 height 6
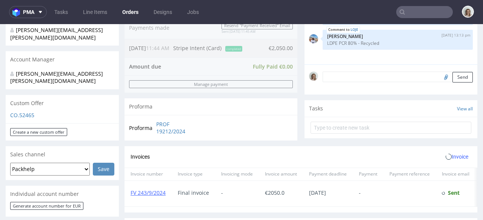
scroll to position [364, 0]
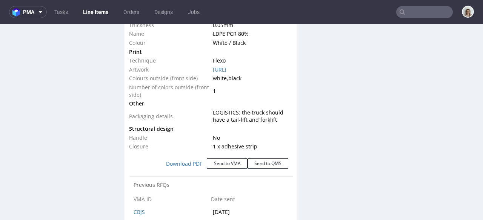
select select "in_progress"
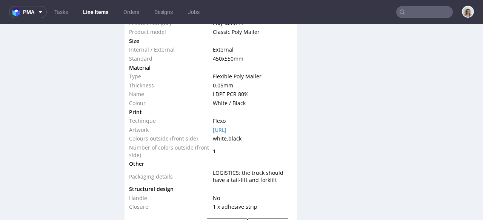
scroll to position [758, 0]
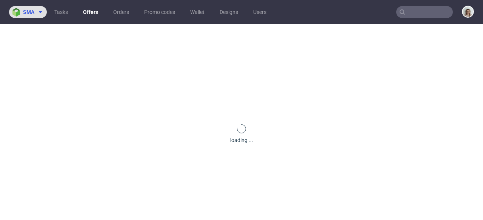
click at [18, 11] on img at bounding box center [17, 12] width 11 height 9
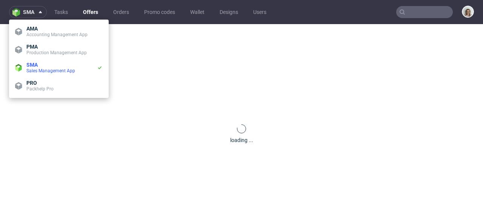
drag, startPoint x: 23, startPoint y: 16, endPoint x: 39, endPoint y: 44, distance: 31.8
click at [39, 44] on span "PMA" at bounding box center [64, 47] width 76 height 6
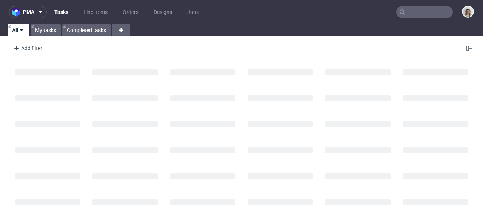
click at [415, 6] on input "text" at bounding box center [424, 12] width 57 height 12
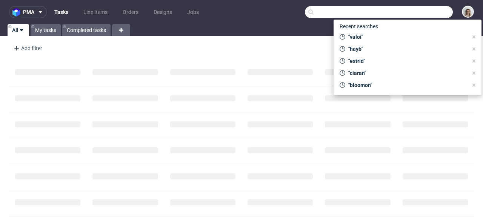
paste input "FKXS"
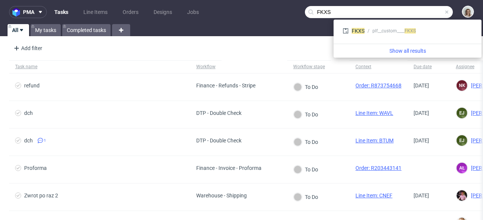
type input "FKXS"
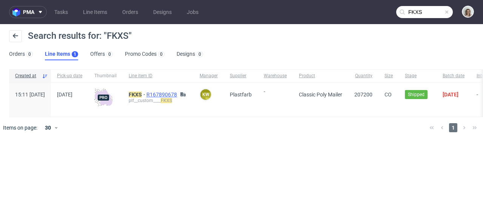
click at [179, 92] on span "R167890678" at bounding box center [162, 95] width 32 height 6
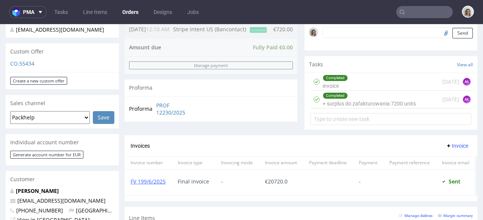
scroll to position [444, 0]
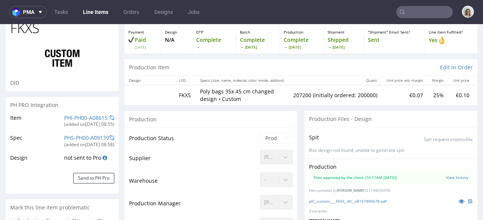
scroll to position [133, 0]
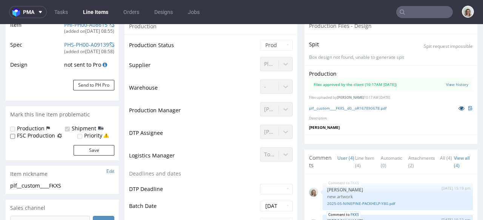
click at [455, 108] on link at bounding box center [462, 108] width 14 height 8
click at [409, 13] on input "text" at bounding box center [424, 12] width 57 height 12
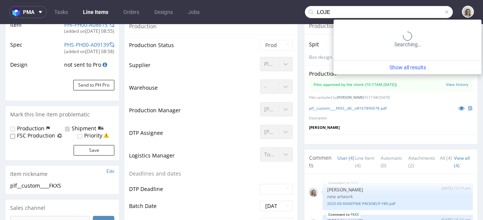
type input "LOJE"
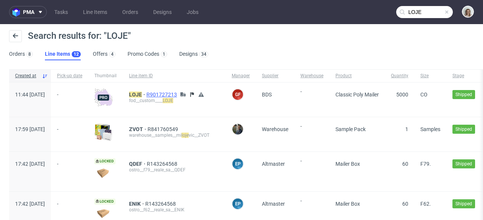
click at [179, 93] on span "R901727213" at bounding box center [162, 95] width 32 height 6
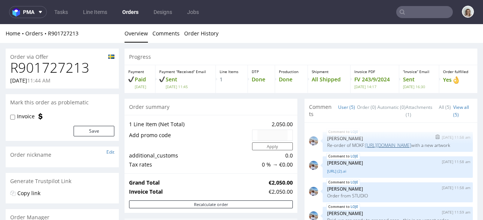
scroll to position [52, 0]
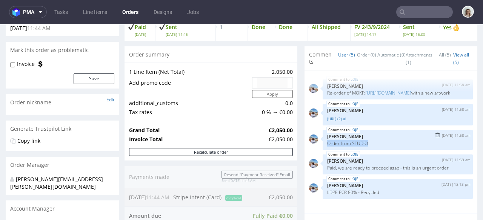
drag, startPoint x: 365, startPoint y: 147, endPoint x: 319, endPoint y: 148, distance: 46.1
click at [323, 148] on div "LOJE 26th Aug 24 | 11:58 am Marta Kozłowska Order from STUDIO" at bounding box center [398, 140] width 150 height 20
copy p "Order from STUDIO"
drag, startPoint x: 383, startPoint y: 199, endPoint x: 318, endPoint y: 200, distance: 64.9
click at [323, 199] on div "LOJE 26th Aug 24 | 13:13 pm Marta Kozłowska LDPE PCR 80% - Recycled" at bounding box center [398, 189] width 150 height 20
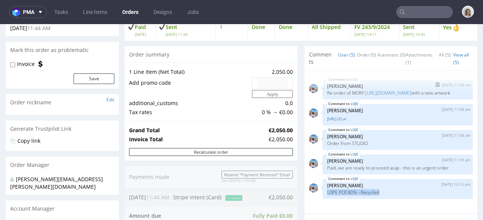
copy p "LDPE PCR 80% - Recycled"
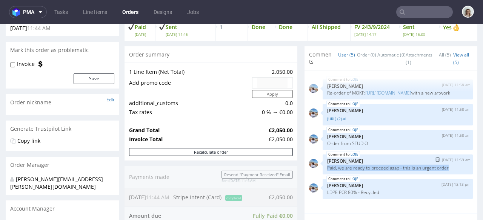
drag, startPoint x: 401, startPoint y: 175, endPoint x: 321, endPoint y: 175, distance: 79.3
click at [327, 171] on p "Paid, we are ready to proceed asap - this is an urgent order" at bounding box center [397, 168] width 141 height 6
copy p "Paid, we are ready to proceed asap - this is an urgent order"
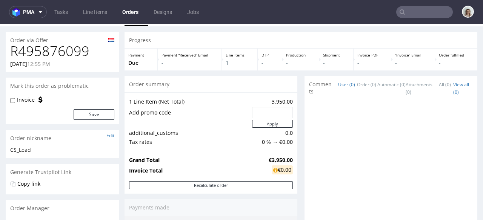
scroll to position [153, 0]
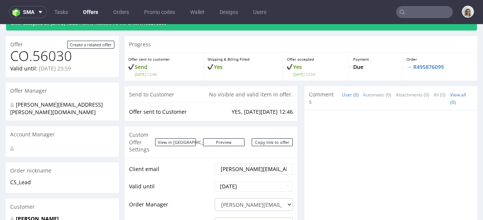
scroll to position [151, 0]
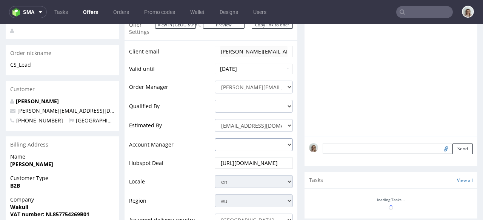
click at [229, 140] on select "adrian.margula@packhelp.com alex.lemee@packhelp.com angelina.marc@packhelp.com …" at bounding box center [254, 145] width 78 height 13
select select "4535285"
click at [215, 139] on select "adrian.margula@packhelp.com alex.lemee@packhelp.com angelina.marc@packhelp.com …" at bounding box center [254, 145] width 78 height 13
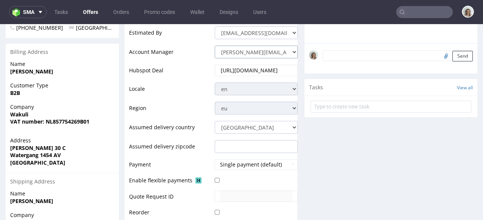
scroll to position [304, 0]
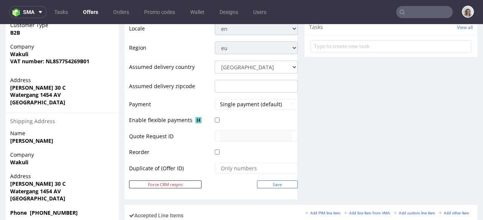
click at [277, 181] on input "Save" at bounding box center [277, 185] width 41 height 8
type input "In progress..."
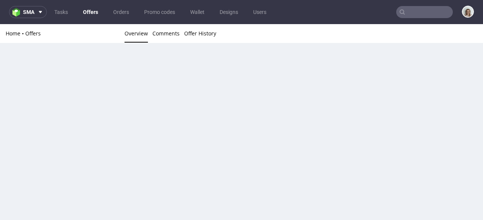
scroll to position [0, 0]
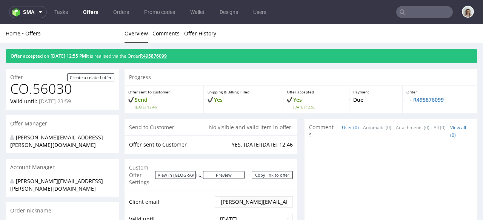
click at [167, 57] on link "R495876099" at bounding box center [153, 56] width 27 height 6
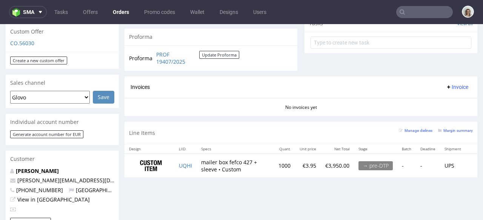
scroll to position [287, 0]
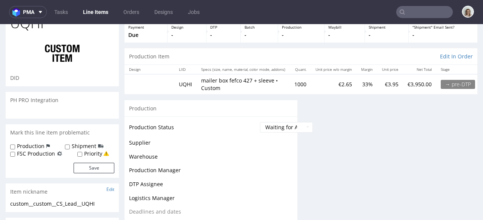
scroll to position [68, 0]
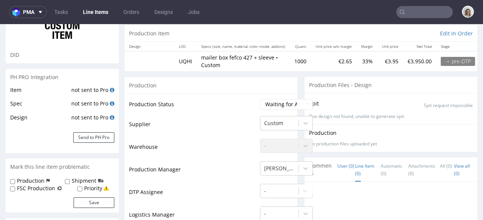
click at [363, 169] on link "Line Item (0)" at bounding box center [364, 170] width 19 height 24
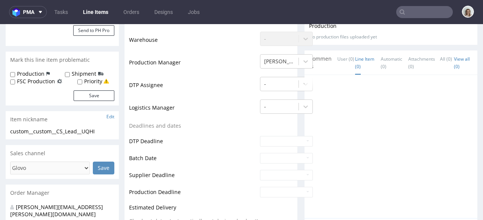
scroll to position [328, 0]
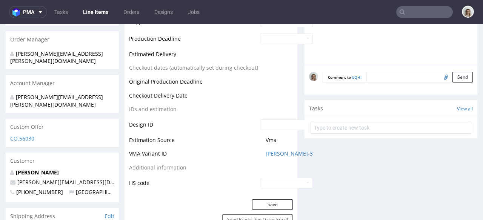
click at [369, 76] on textarea at bounding box center [420, 77] width 106 height 11
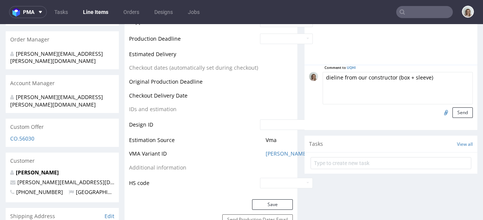
type textarea "dieline from our constructor (box + sleeve)"
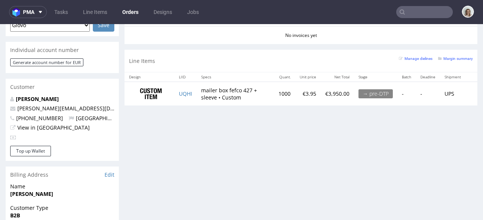
scroll to position [356, 0]
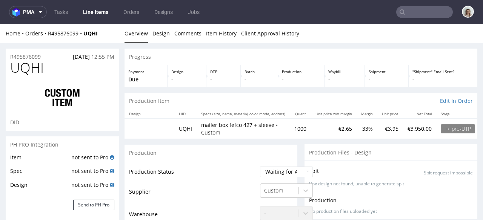
click at [55, 30] on div "Home Orders R495876099 UQHI" at bounding box center [62, 34] width 113 height 8
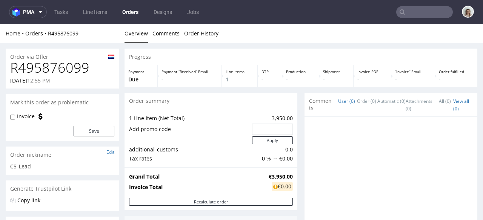
scroll to position [214, 0]
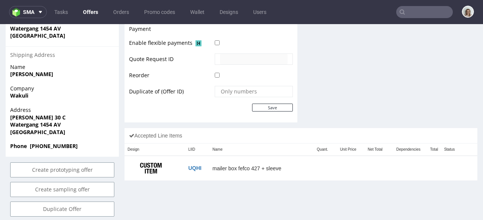
scroll to position [393, 0]
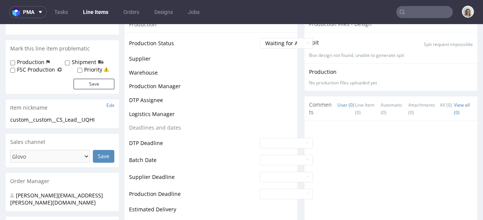
scroll to position [200, 0]
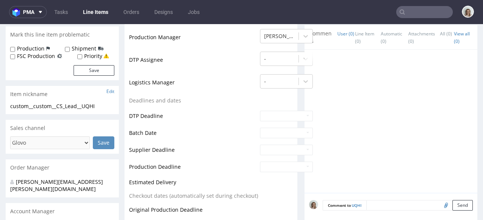
click at [355, 42] on li "Line Item (0)" at bounding box center [368, 37] width 26 height 15
click at [355, 38] on link "Line Item (0)" at bounding box center [364, 38] width 19 height 24
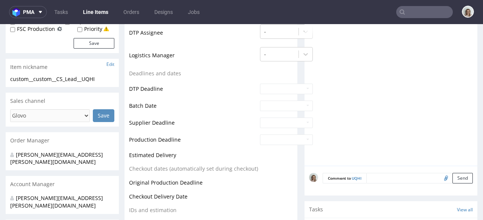
scroll to position [282, 0]
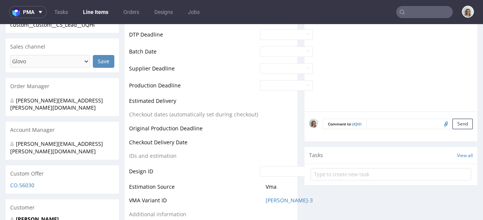
drag, startPoint x: 371, startPoint y: 123, endPoint x: 369, endPoint y: 116, distance: 7.9
click at [371, 123] on textarea at bounding box center [420, 124] width 106 height 11
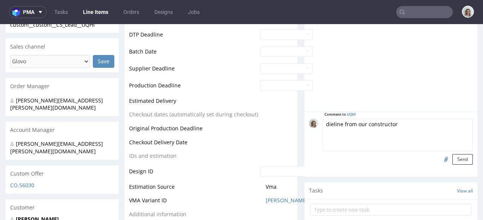
type textarea "dieline from our constructor"
click at [440, 159] on input "file" at bounding box center [445, 159] width 11 height 10
type input "C:\fakepath\1684_1_F427 + sleeve_E 2xGD2_GC1 300.pdf"
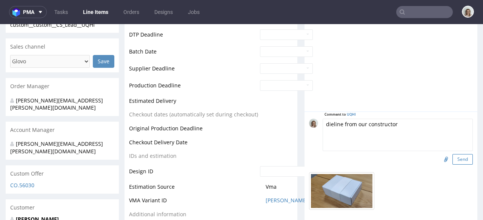
click at [453, 164] on button "Send" at bounding box center [463, 159] width 20 height 11
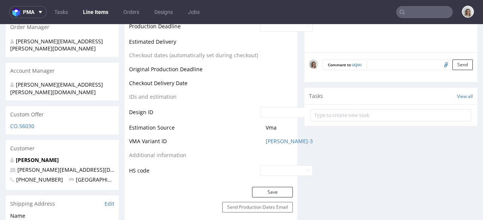
scroll to position [298, 0]
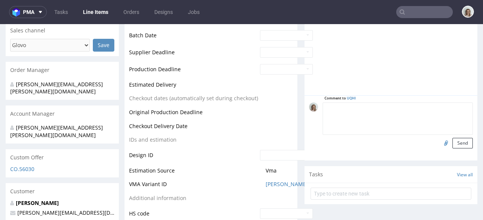
click at [362, 108] on textarea at bounding box center [398, 119] width 150 height 32
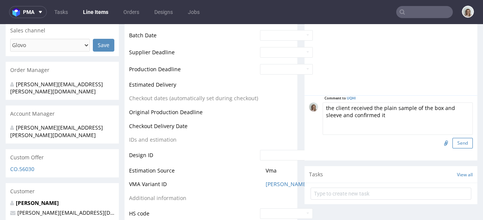
type textarea "the client received the plain sample of the box and sleeve and confirmed it"
click at [453, 143] on button "Send" at bounding box center [463, 143] width 20 height 11
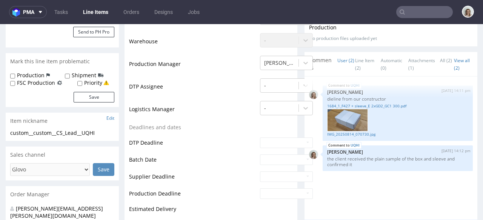
scroll to position [283, 0]
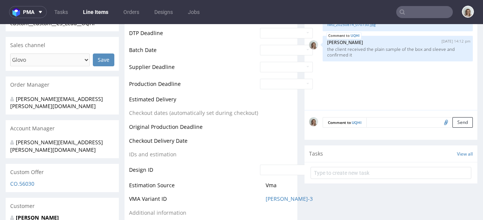
click at [373, 125] on textarea at bounding box center [420, 122] width 106 height 11
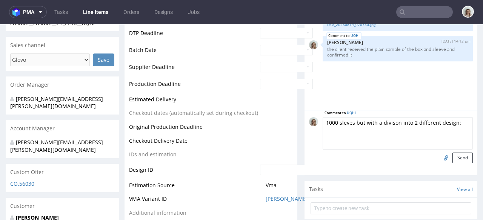
paste textarea "710 sleeves are one design & 290 sleeves are another design)"
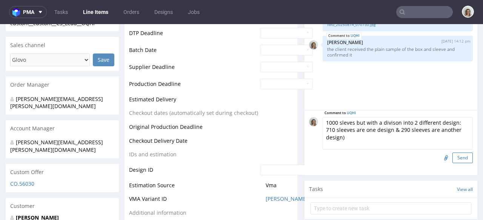
type textarea "1000 sleves but with a divison into 2 different design: 710 sleeves are one des…"
click at [453, 154] on button "Send" at bounding box center [463, 158] width 20 height 11
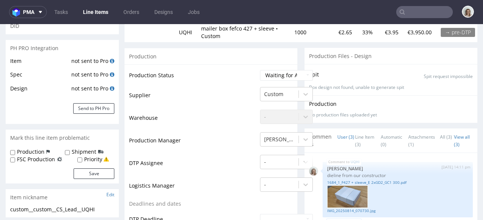
scroll to position [256, 0]
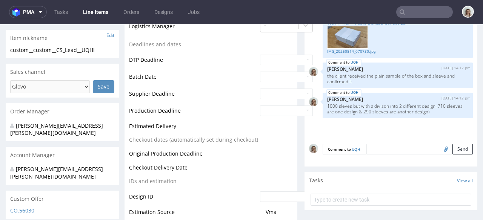
click at [382, 152] on textarea at bounding box center [420, 149] width 106 height 11
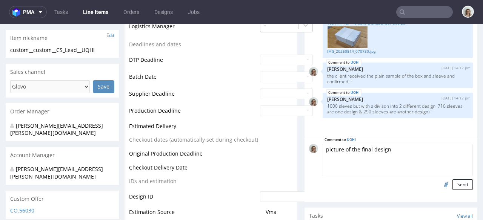
type textarea "picture of the final design"
click at [440, 187] on input "file" at bounding box center [445, 185] width 11 height 10
type input "C:\fakepath\Screenshot [DATE] 9.34.25 AM (1) (2).png"
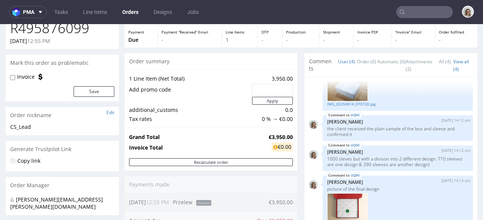
scroll to position [145, 0]
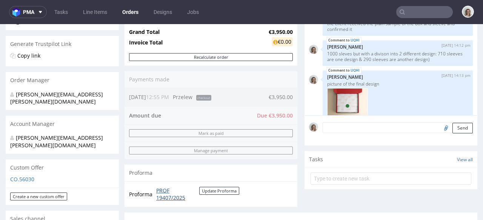
click at [158, 194] on link "PROF 19407/2025" at bounding box center [177, 194] width 43 height 15
click at [426, 7] on input "text" at bounding box center [424, 12] width 57 height 12
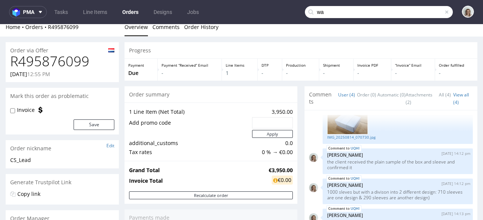
scroll to position [0, 0]
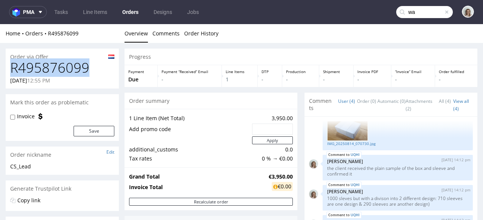
drag, startPoint x: 99, startPoint y: 66, endPoint x: 4, endPoint y: 71, distance: 95.6
copy h1 "R495876099"
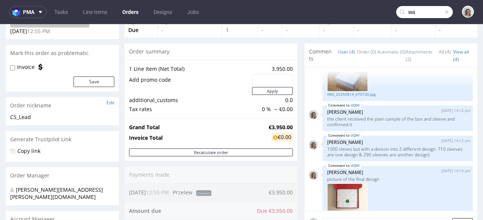
scroll to position [54, 0]
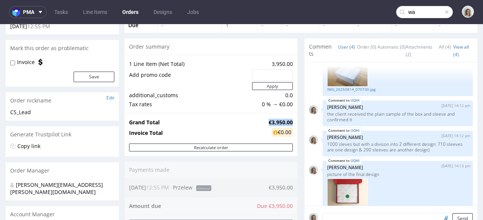
drag, startPoint x: 261, startPoint y: 121, endPoint x: 287, endPoint y: 122, distance: 25.7
click at [287, 122] on strong "€3,950.00" at bounding box center [281, 122] width 24 height 7
copy strong "€3,950.00"
click at [419, 11] on input "wa" at bounding box center [424, 12] width 57 height 12
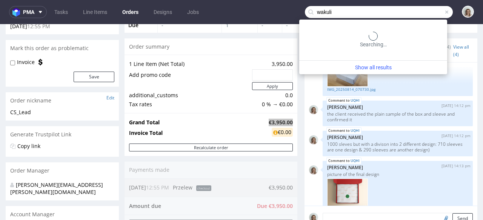
type input "wakuli"
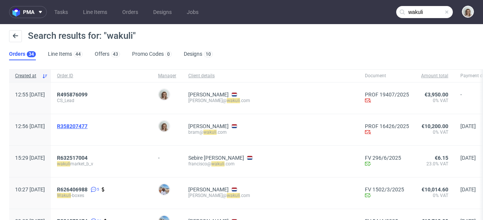
click at [87, 128] on span "R358207477" at bounding box center [72, 126] width 31 height 6
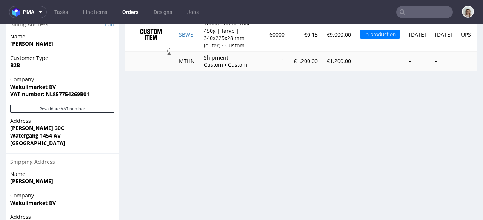
scroll to position [497, 0]
click at [413, 13] on input "text" at bounding box center [424, 12] width 57 height 12
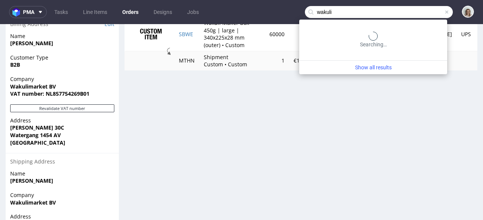
type input "wakuli"
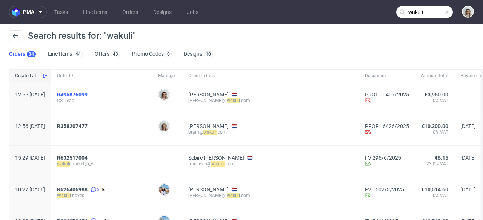
click at [86, 96] on span "R495876099" at bounding box center [72, 95] width 31 height 6
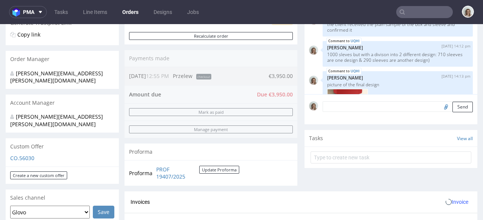
scroll to position [249, 0]
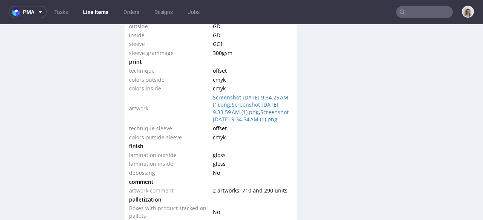
scroll to position [940, 0]
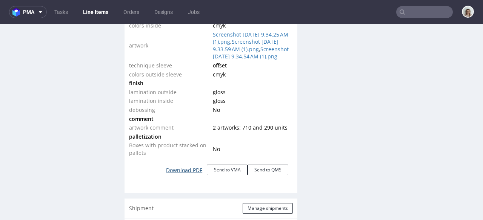
click at [185, 179] on link "Download PDF" at bounding box center [184, 170] width 45 height 17
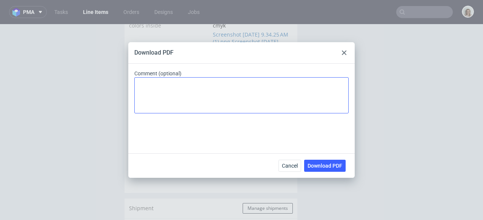
click at [319, 169] on span "Download PDF" at bounding box center [325, 165] width 35 height 5
click at [344, 51] on icon at bounding box center [344, 53] width 5 height 5
